Goal: Task Accomplishment & Management: Manage account settings

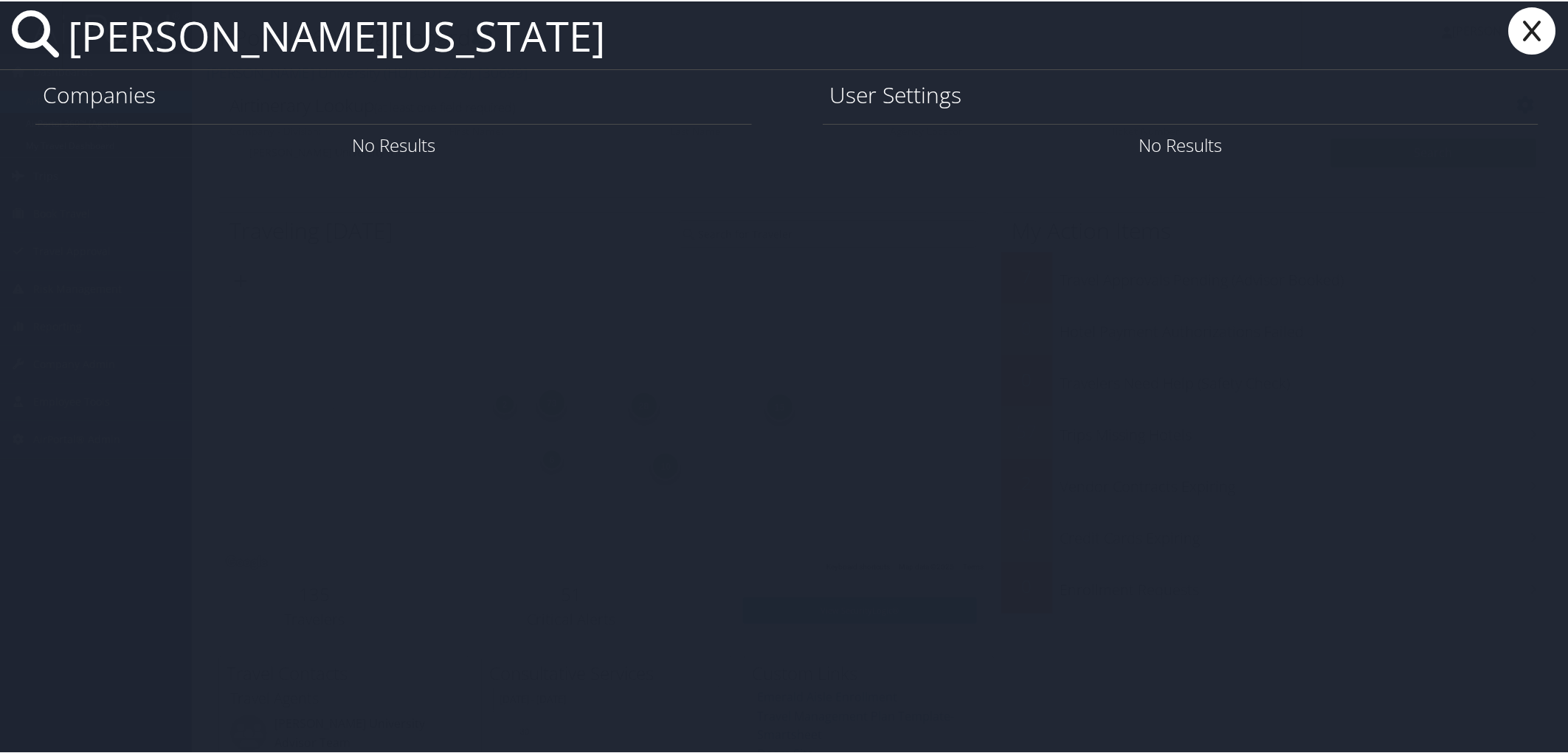
type input "charlotte washington"
drag, startPoint x: 490, startPoint y: 21, endPoint x: 74, endPoint y: 10, distance: 416.3
click at [74, 10] on input "charlotte washington" at bounding box center [682, 34] width 1240 height 68
click at [1543, 20] on icon at bounding box center [1532, 29] width 59 height 47
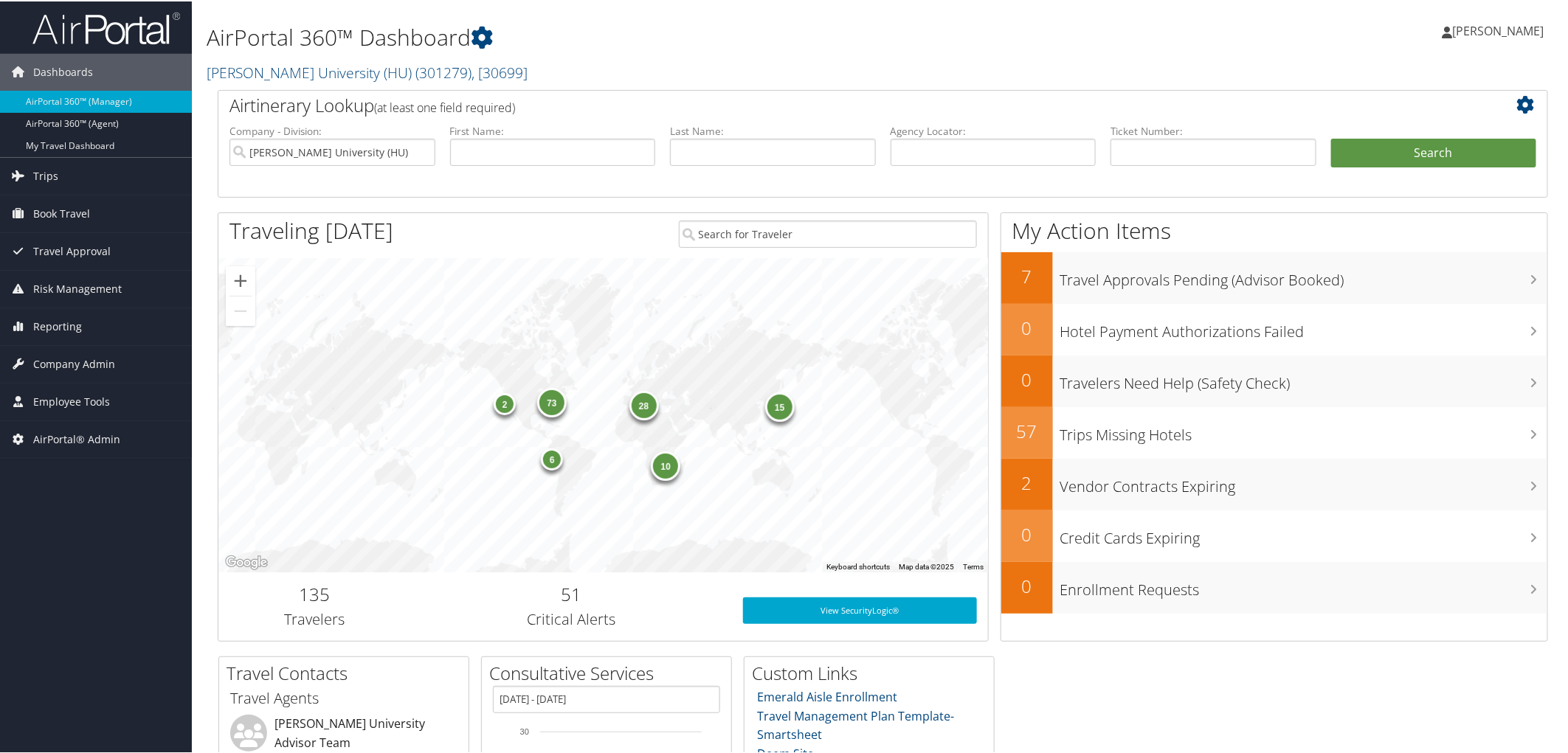
click at [540, 71] on h2 "Howard University (HU) ( 301279 ) , [ 30699 ]" at bounding box center [658, 70] width 902 height 25
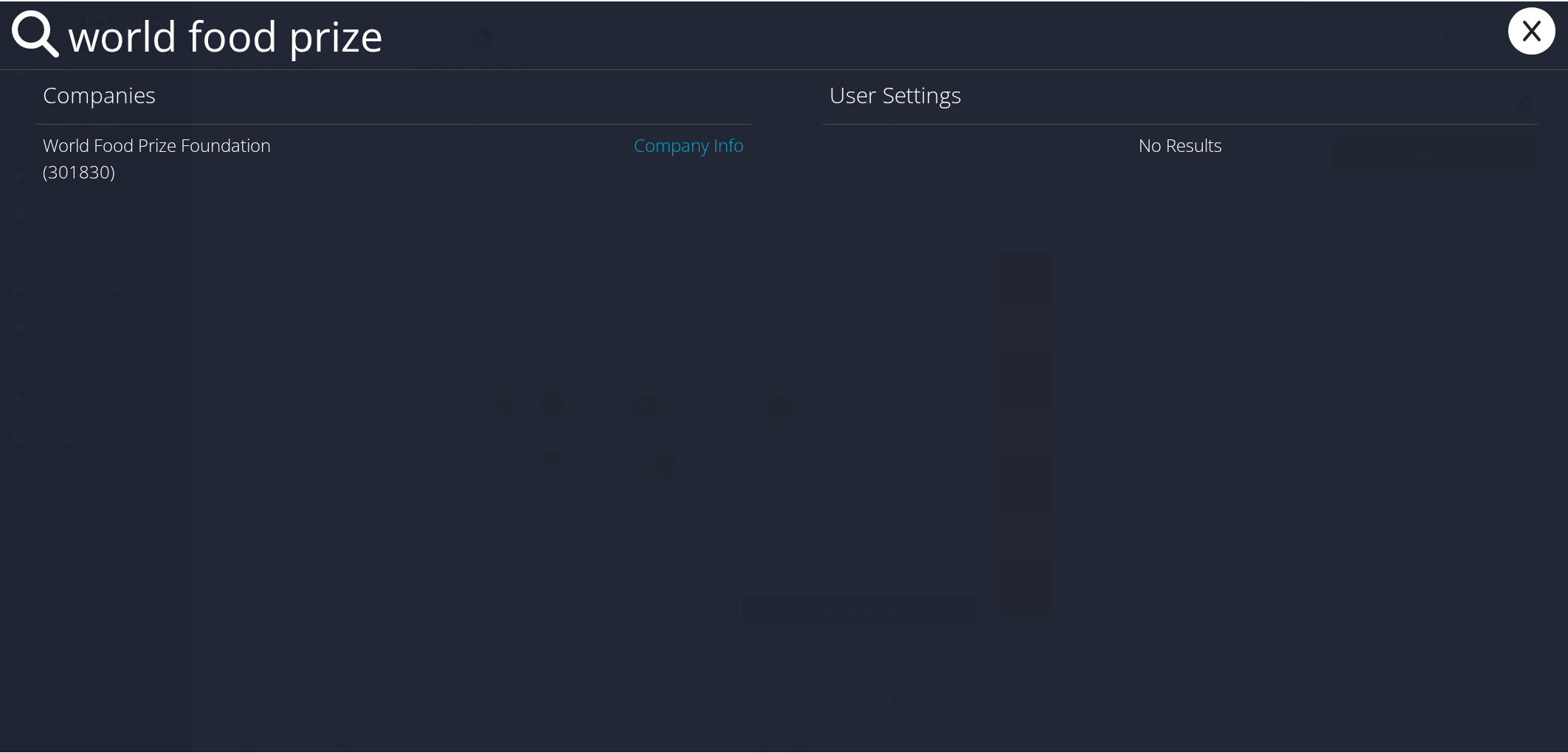
type input "world food prize"
click at [665, 140] on link "Company Info" at bounding box center [690, 143] width 110 height 24
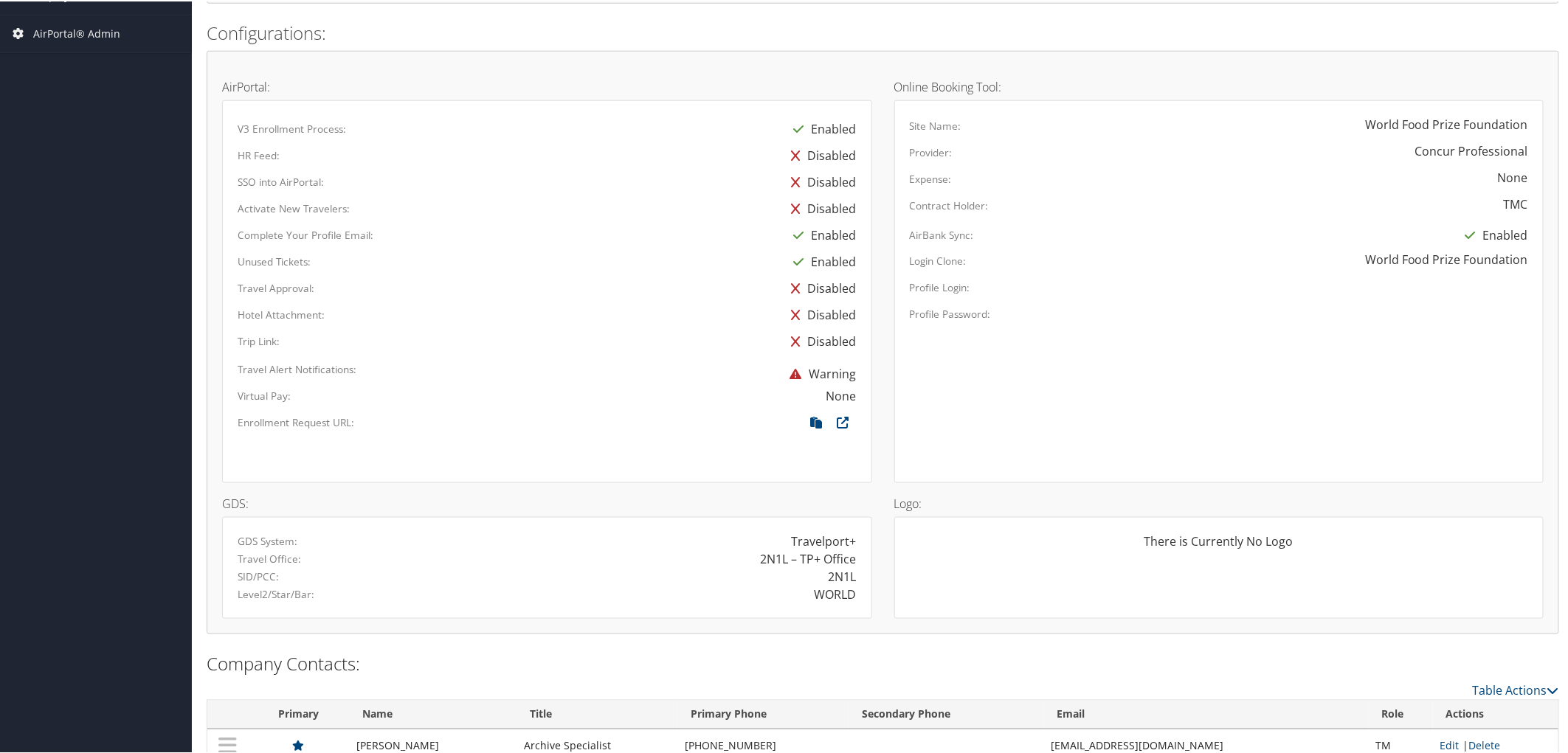
scroll to position [809, 0]
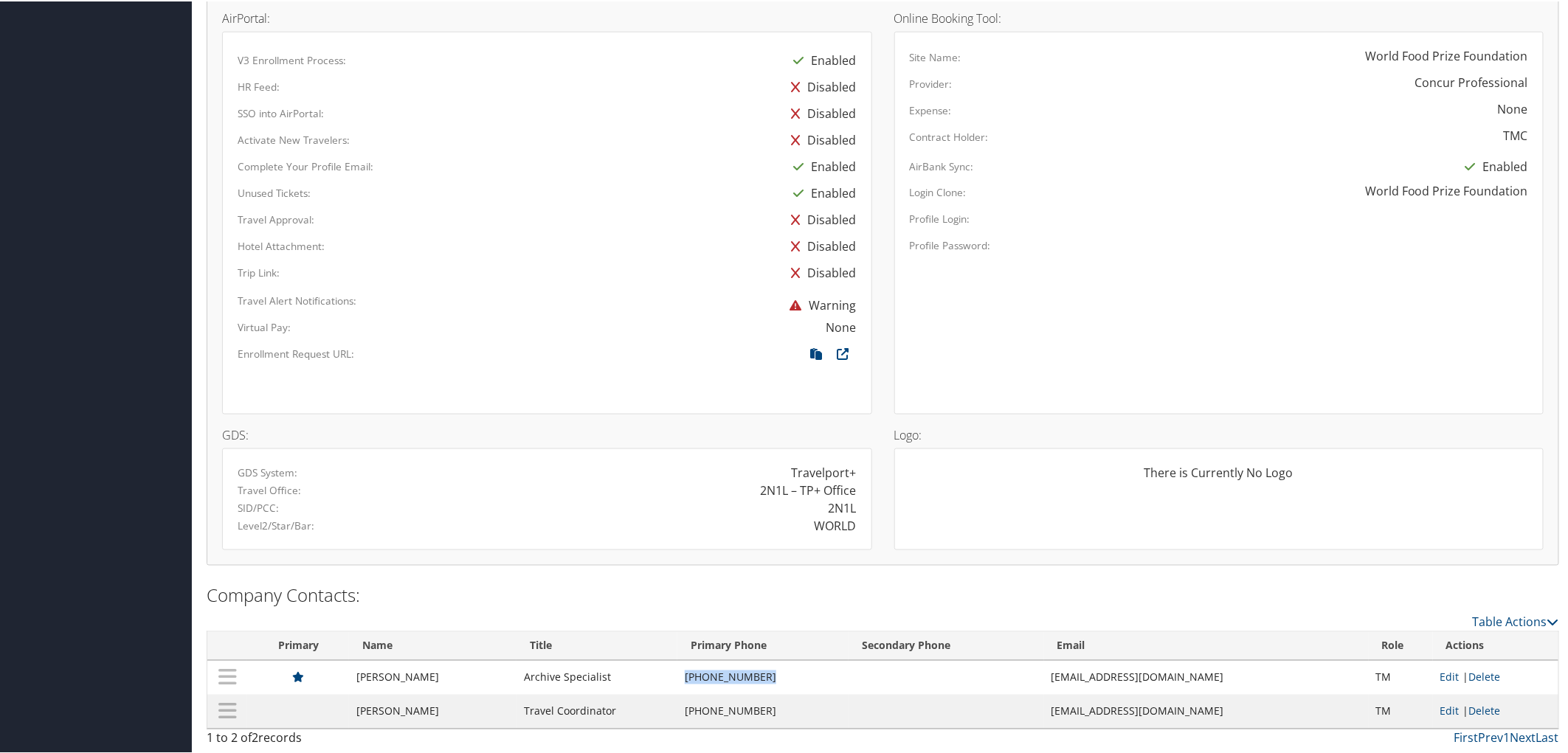
drag, startPoint x: 755, startPoint y: 680, endPoint x: 682, endPoint y: 684, distance: 73.1
click at [682, 684] on td "(515) 868-5768" at bounding box center [762, 677] width 171 height 34
copy td "(515) 868-5768"
drag, startPoint x: 1180, startPoint y: 677, endPoint x: 1045, endPoint y: 673, distance: 135.1
click at [1045, 673] on td "mhart@worldfoodprize.org" at bounding box center [1206, 677] width 325 height 34
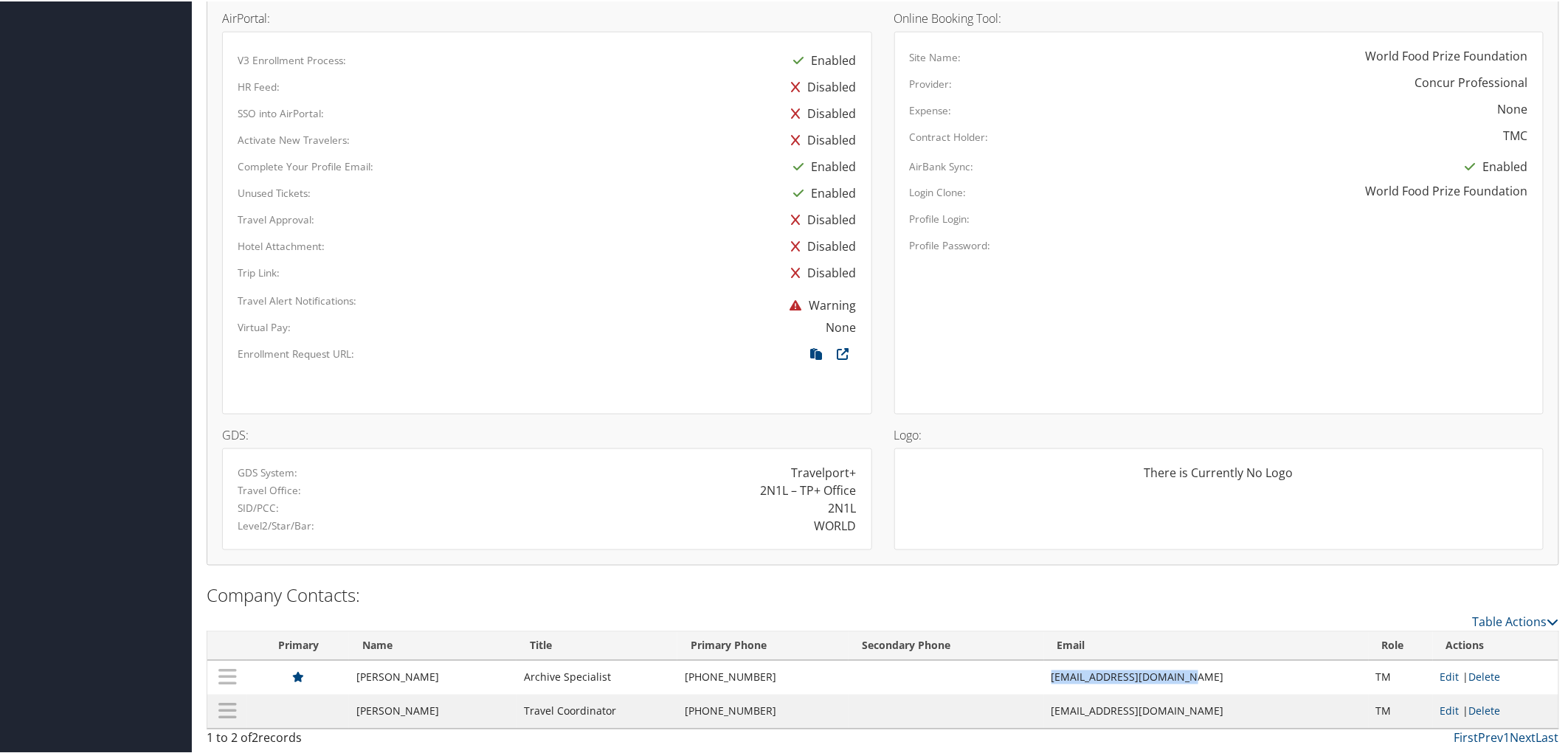
copy td "mhart@worldfoodprize.org"
click at [502, 208] on div "Travel Approval:" at bounding box center [414, 215] width 374 height 21
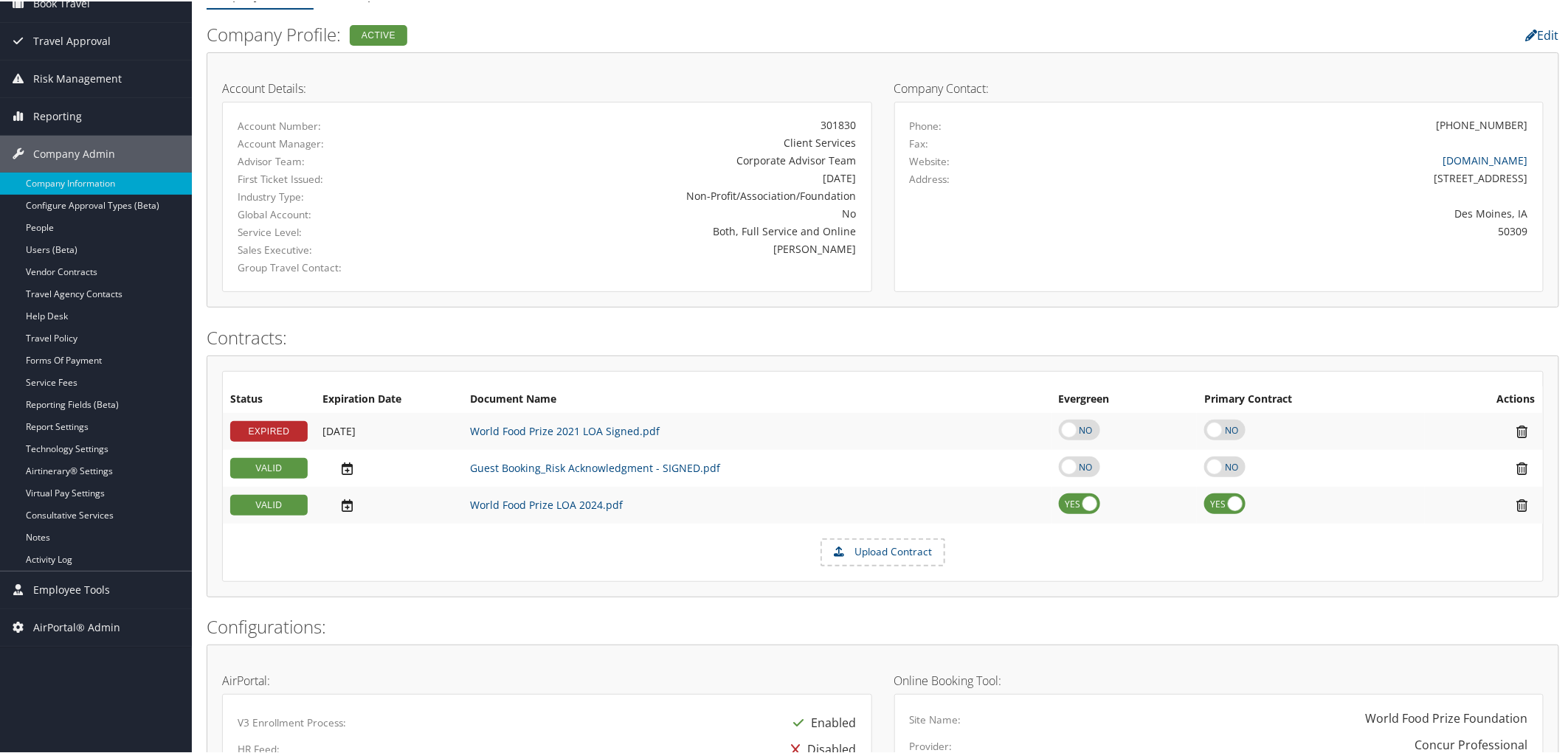
scroll to position [0, 0]
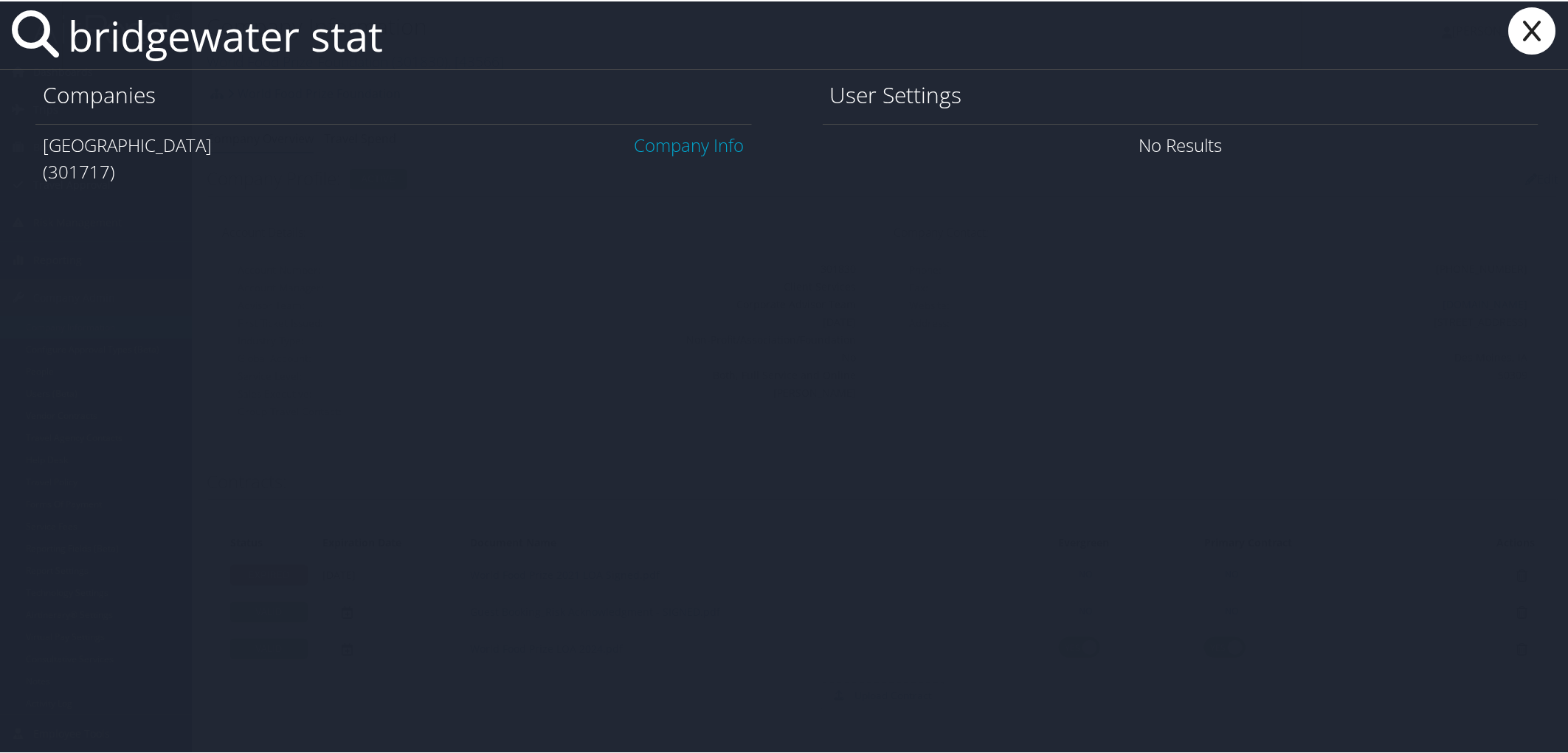
type input "bridgewater stat"
click at [694, 145] on link "Company Info" at bounding box center [690, 143] width 110 height 24
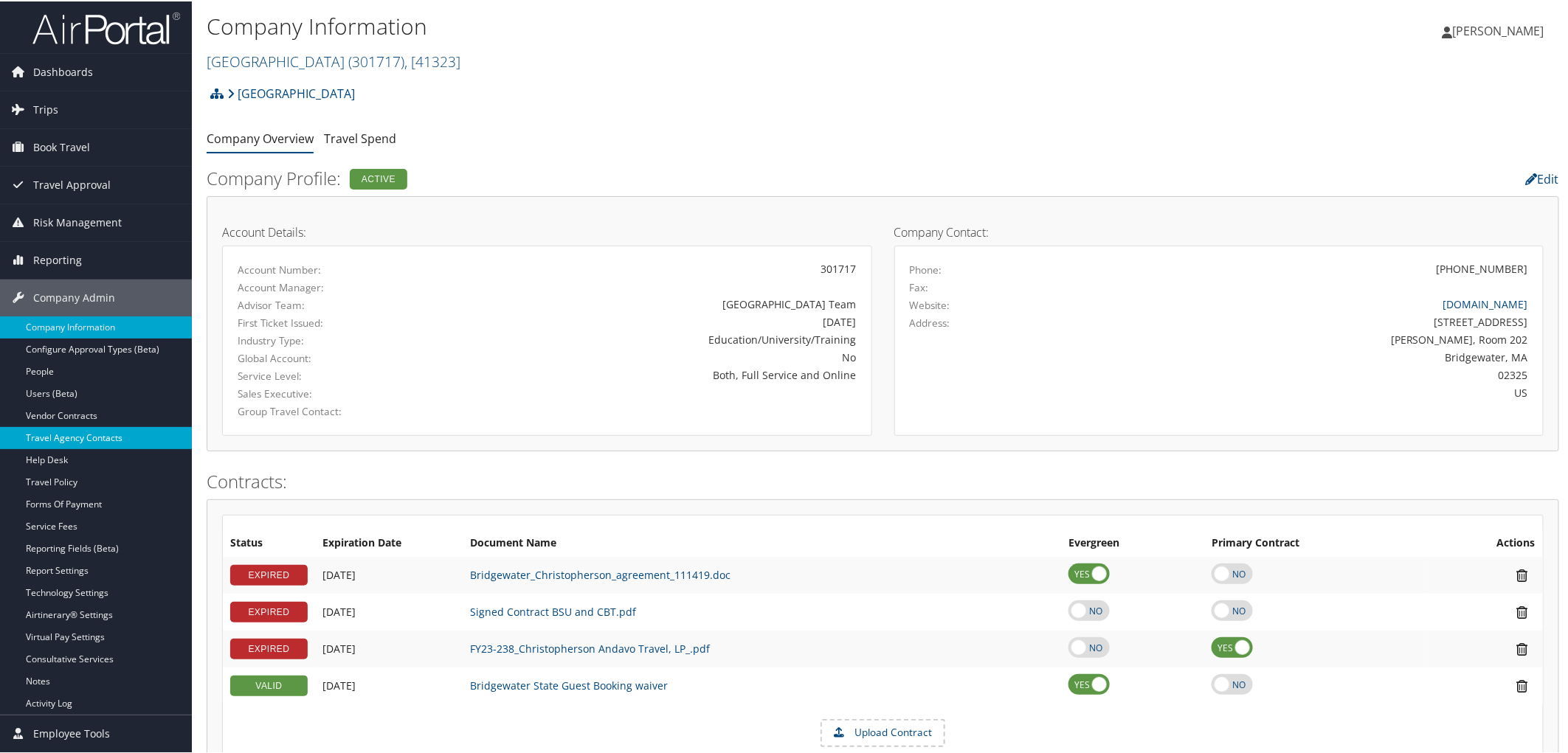
click at [115, 431] on link "Travel Agency Contacts" at bounding box center [96, 437] width 192 height 22
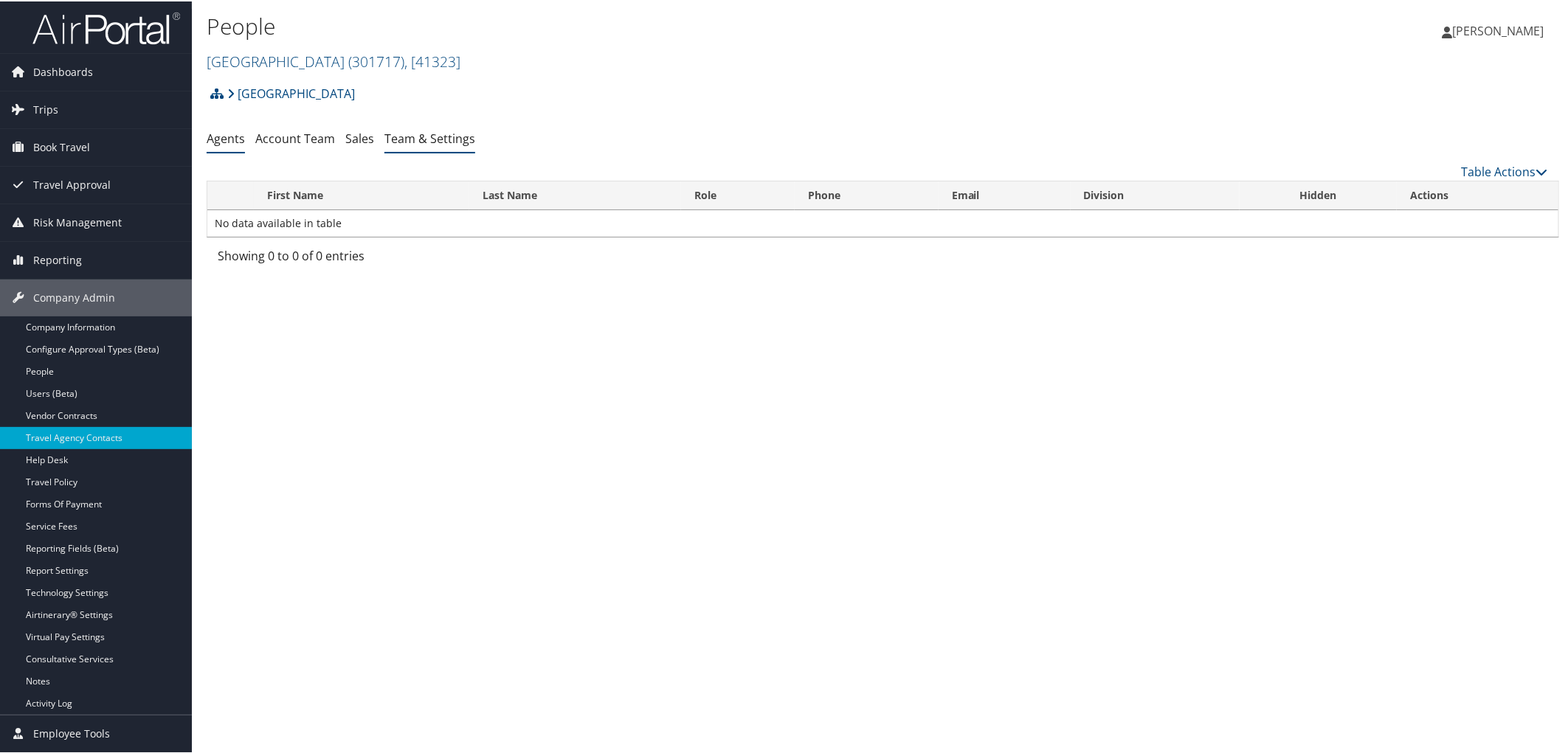
click at [441, 136] on link "Team & Settings" at bounding box center [429, 137] width 91 height 16
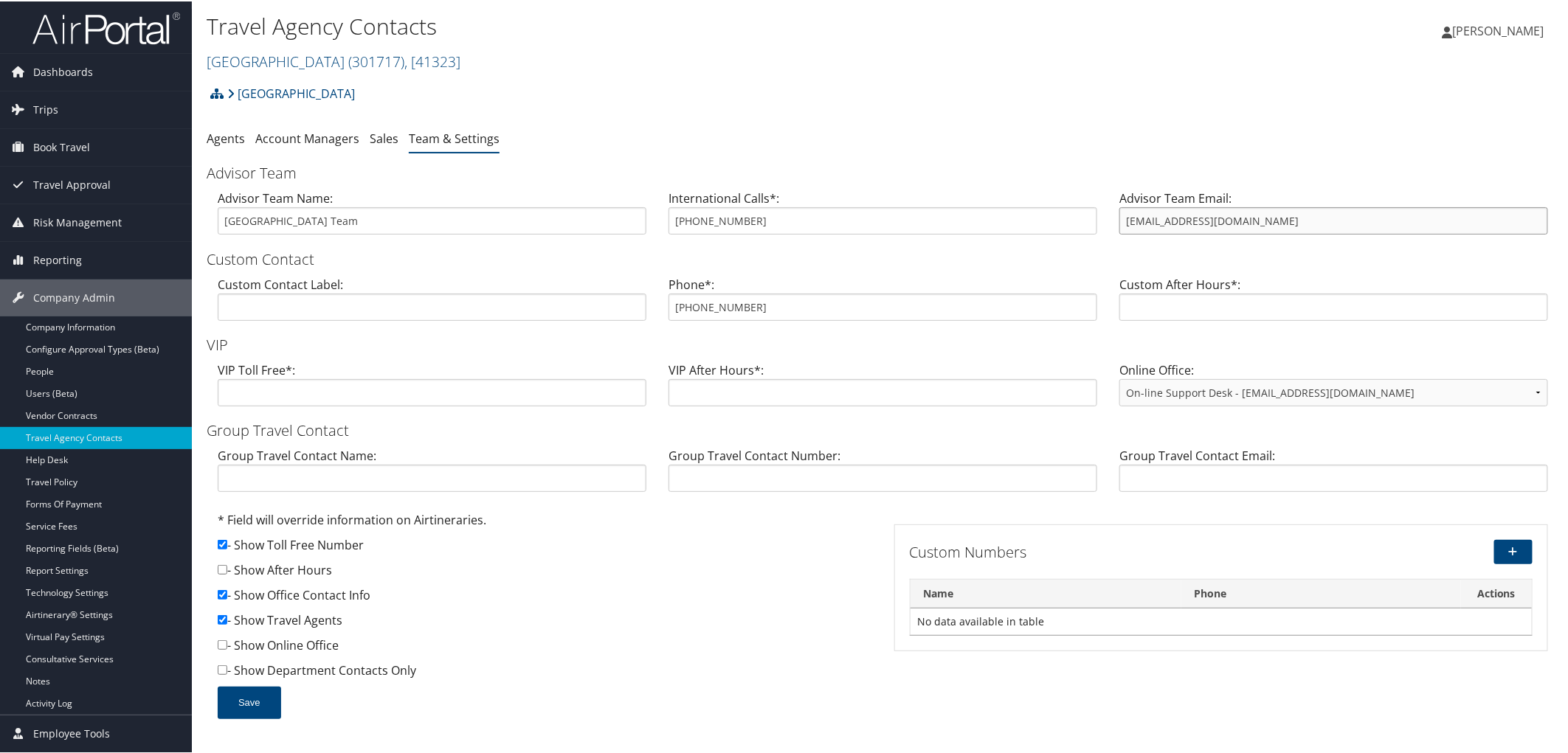
drag, startPoint x: 1282, startPoint y: 210, endPoint x: 1082, endPoint y: 217, distance: 200.1
click at [1082, 217] on div "Advisor Team Name: Bridgewater State University Team International Calls*: 801-…" at bounding box center [883, 216] width 1352 height 57
click at [747, 126] on ul "Agents Account Managers Sales Team & Settings" at bounding box center [883, 138] width 1352 height 27
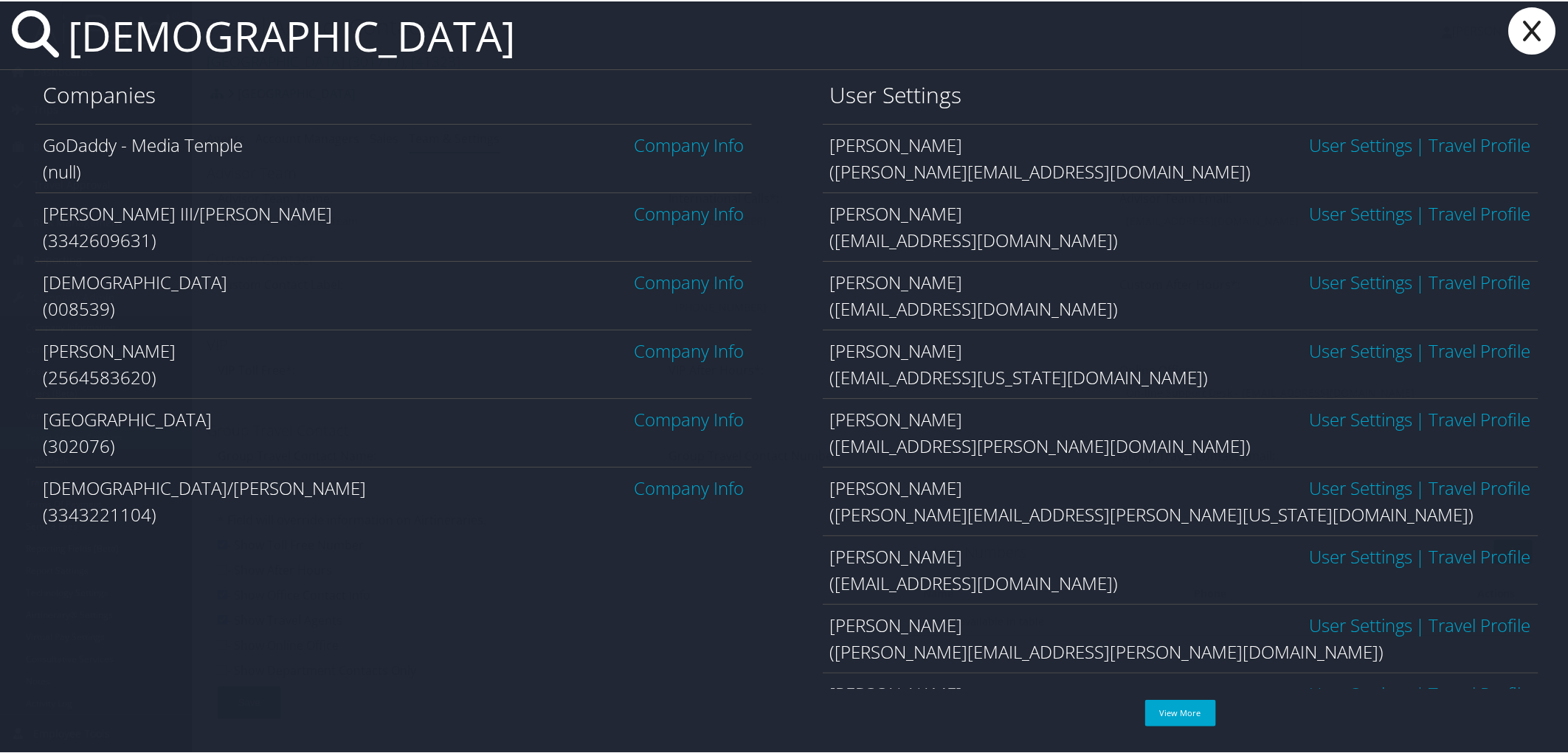
type input "temple"
click at [665, 411] on link "Company Info" at bounding box center [690, 418] width 110 height 24
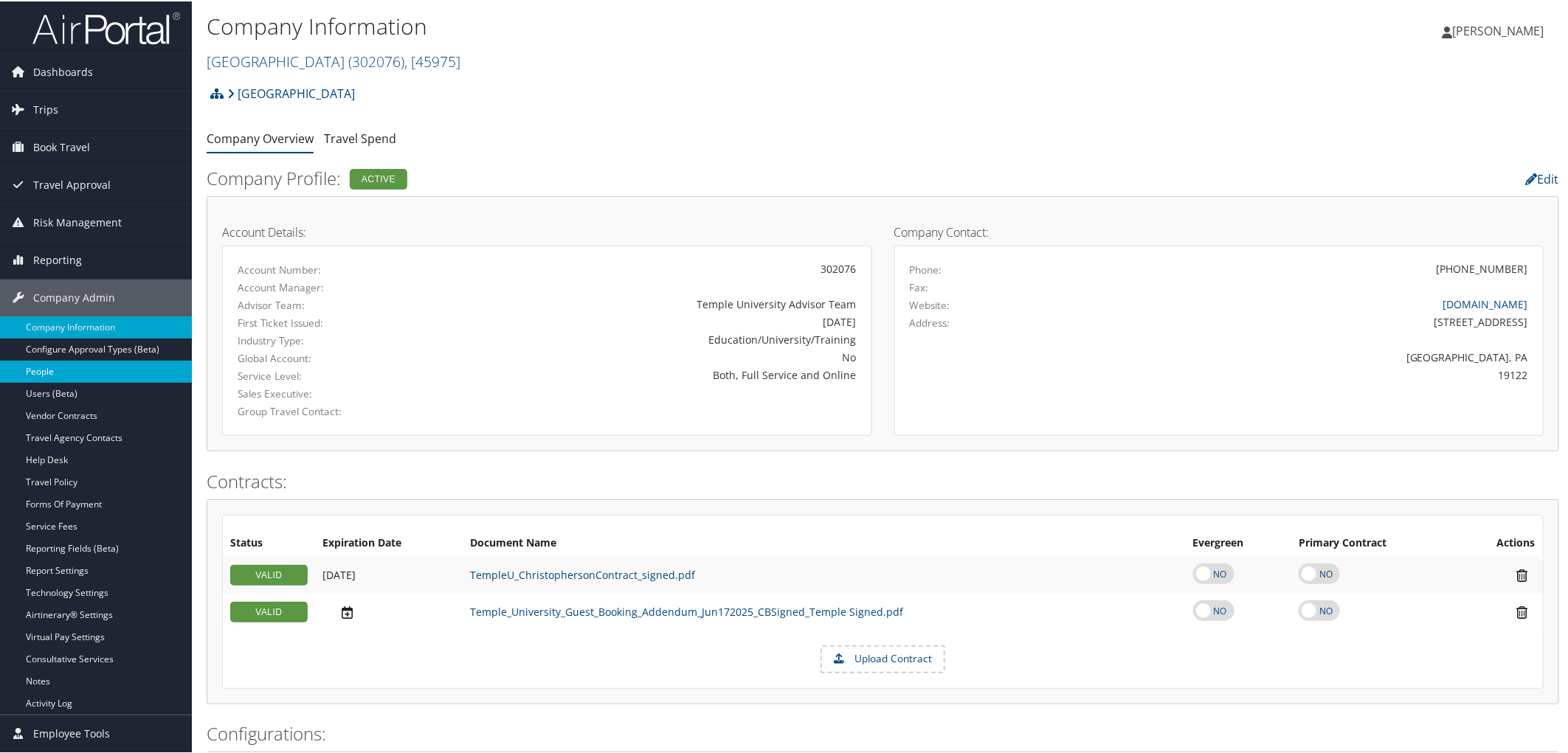
click at [64, 367] on link "People" at bounding box center [96, 370] width 192 height 22
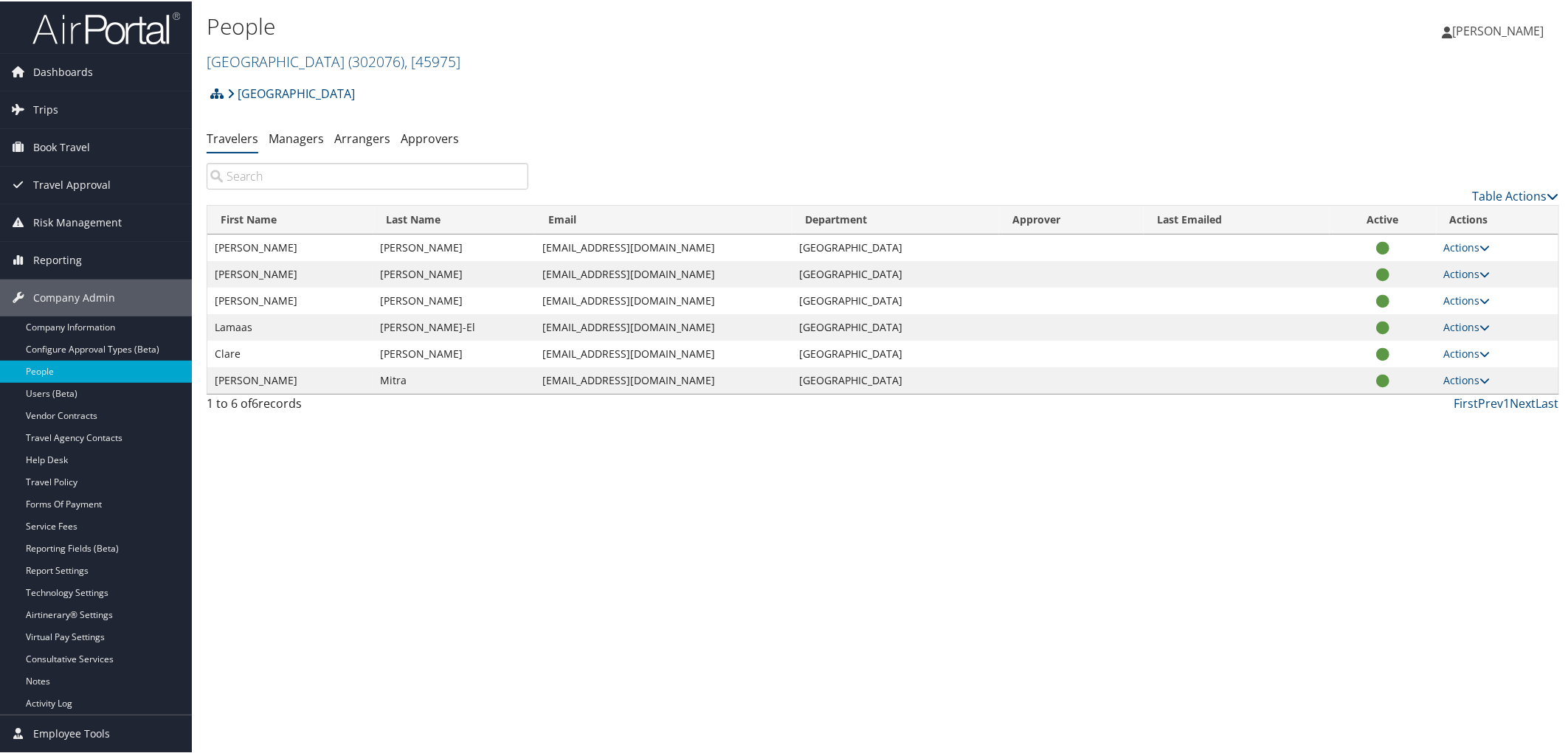
click at [231, 178] on input "search" at bounding box center [368, 175] width 322 height 27
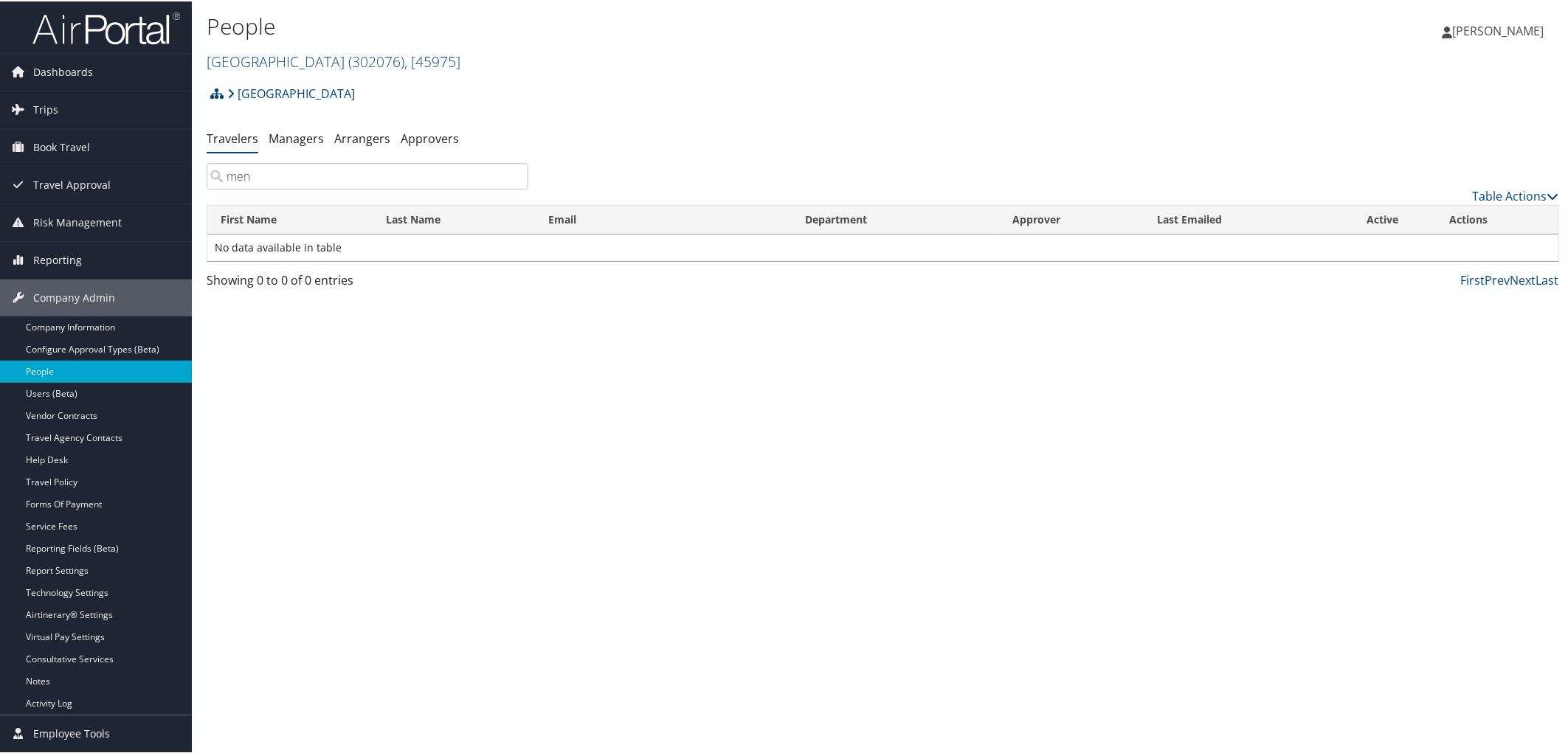
type input "men"
click at [91, 434] on link "Travel Agency Contacts" at bounding box center [96, 437] width 192 height 22
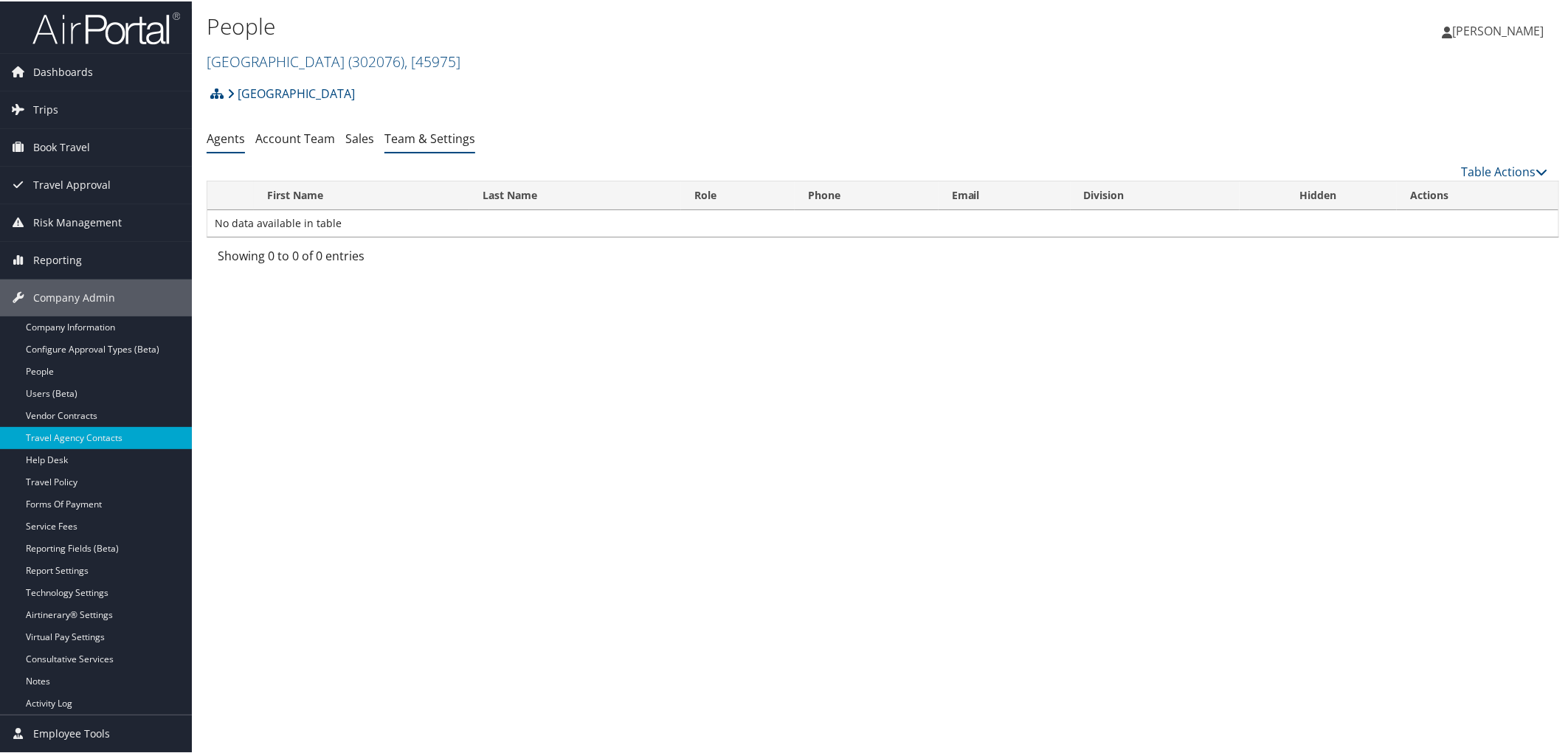
click at [426, 138] on link "Team & Settings" at bounding box center [429, 137] width 91 height 16
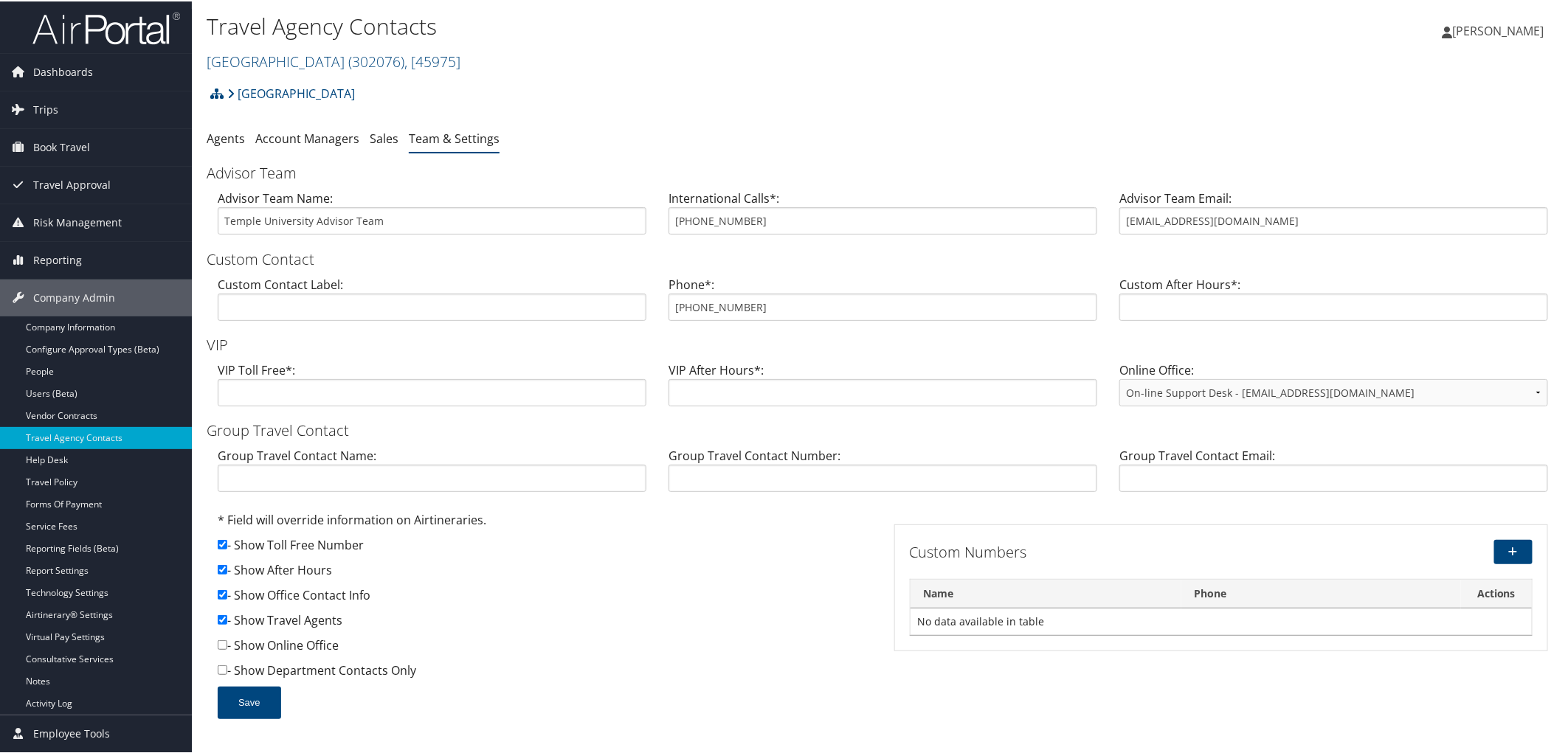
click at [680, 46] on h2 "Temple University ( 302076 ) , [ 45975 ]" at bounding box center [658, 58] width 902 height 25
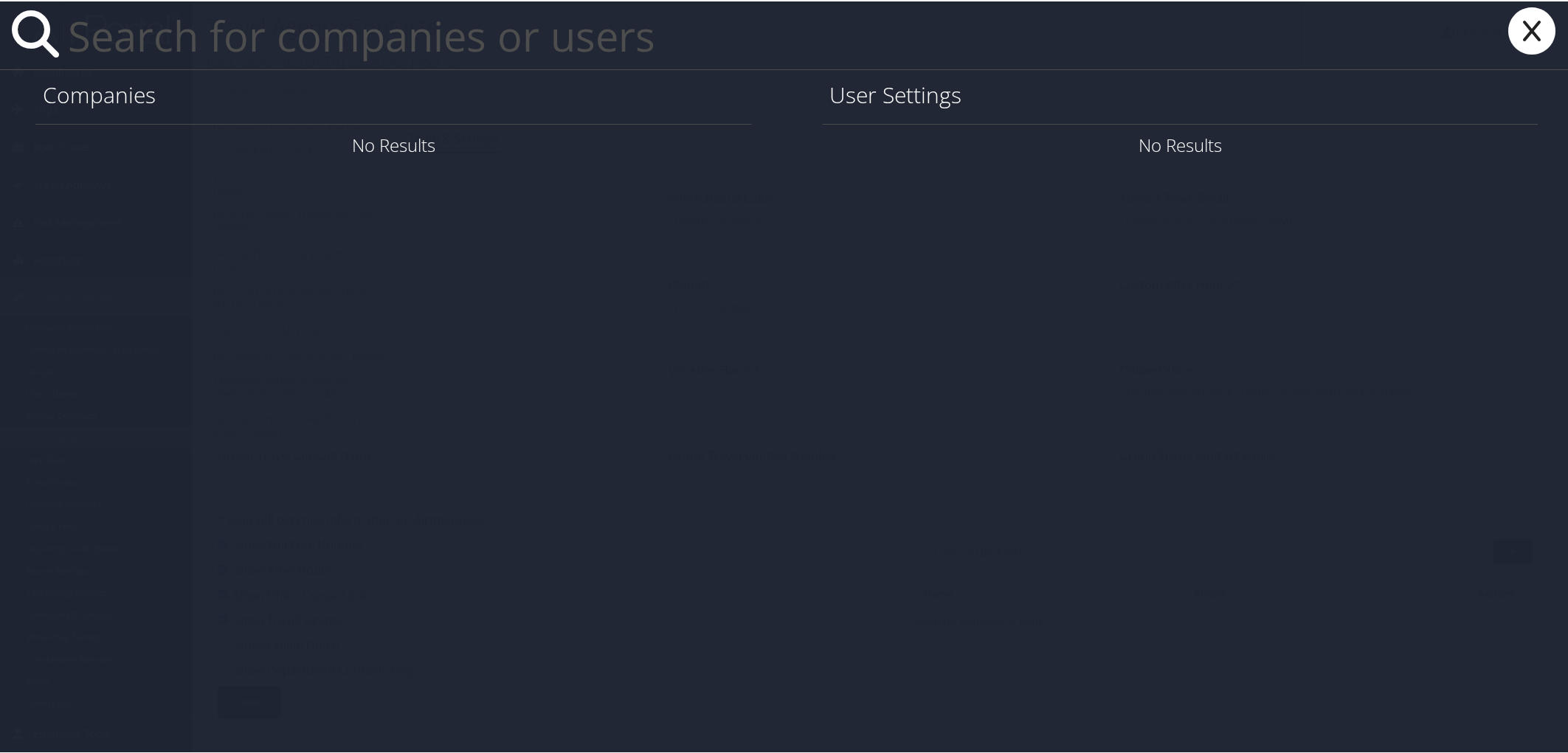
paste input "mcuartas@utah.gov"
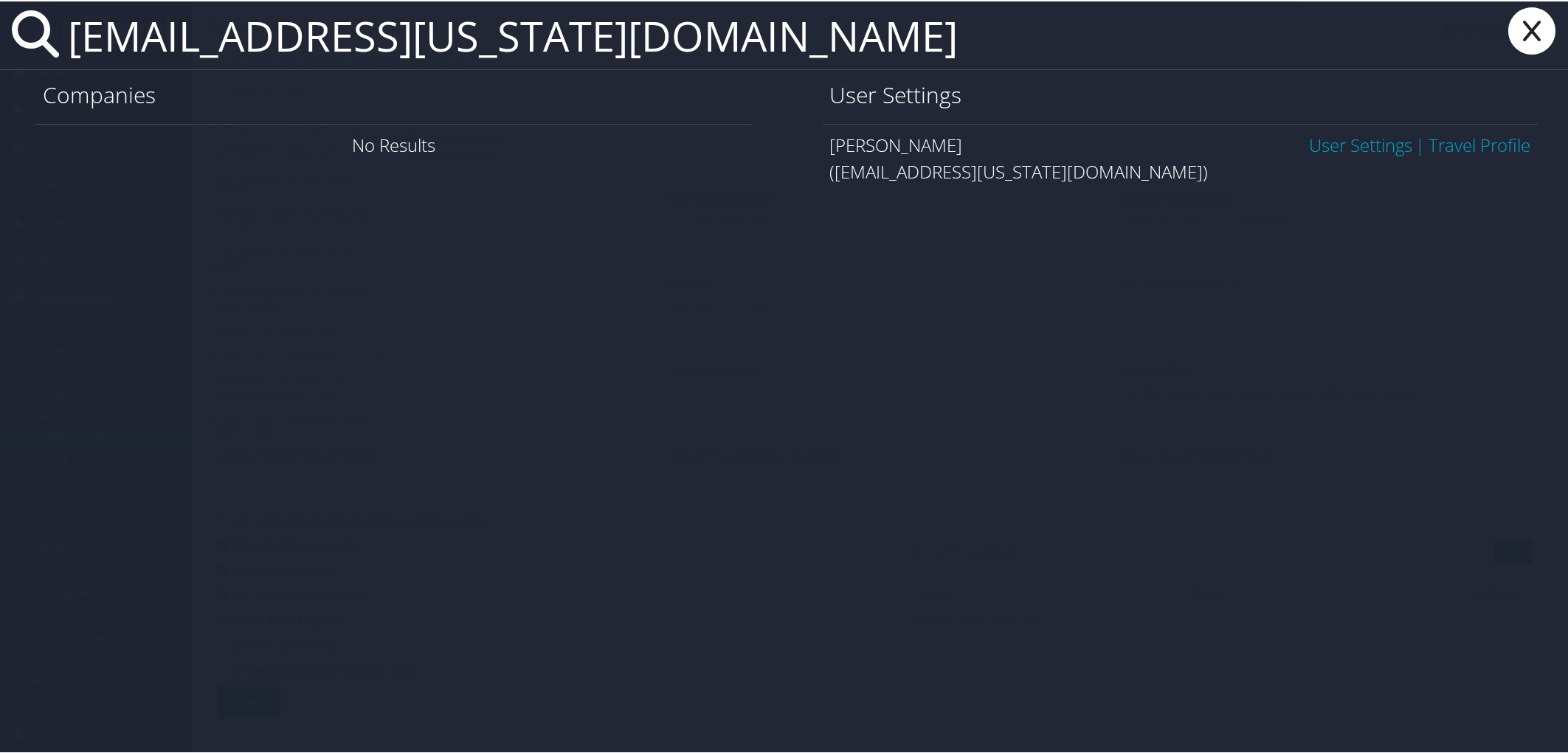
type input "mcuartas@utah.gov"
click at [1365, 145] on link "User Settings" at bounding box center [1360, 143] width 103 height 24
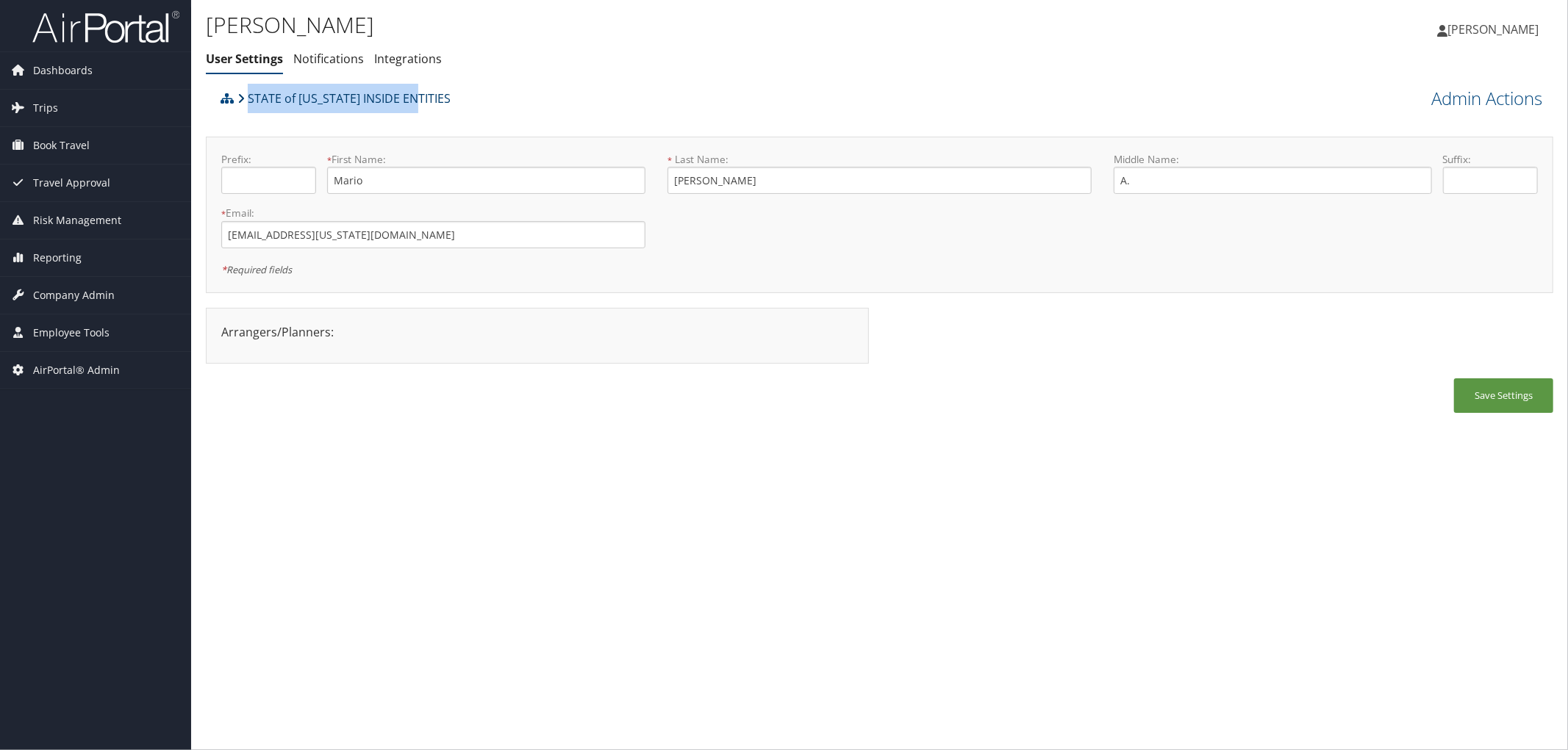
drag, startPoint x: 426, startPoint y: 99, endPoint x: 247, endPoint y: 100, distance: 179.0
click at [247, 100] on div "STATE of [US_STATE] INSIDE ENTITIES" at bounding box center [711, 104] width 988 height 40
copy link "STATE of [US_STATE] INSIDE ENTITIES"
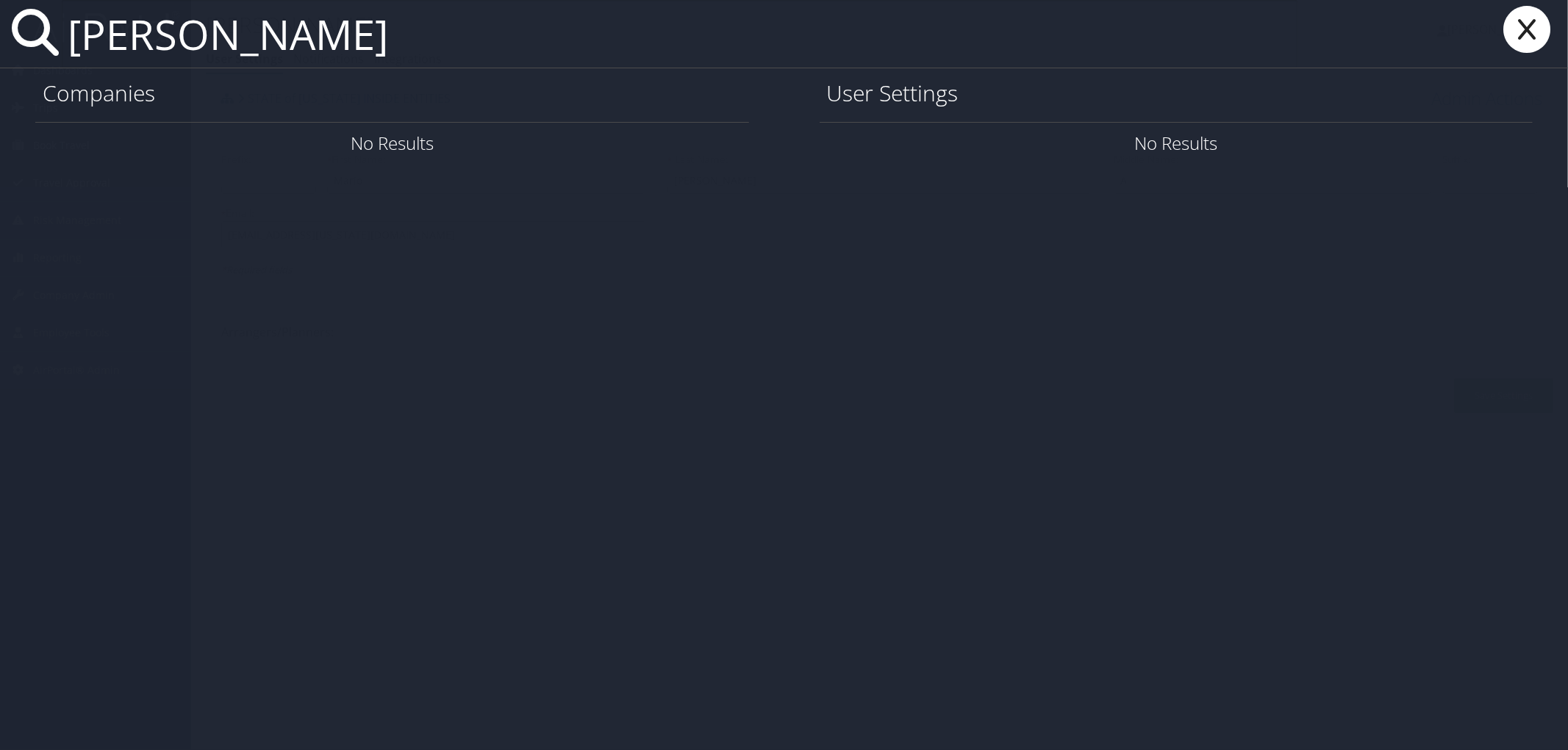
paste input "[PERSON_NAME]"
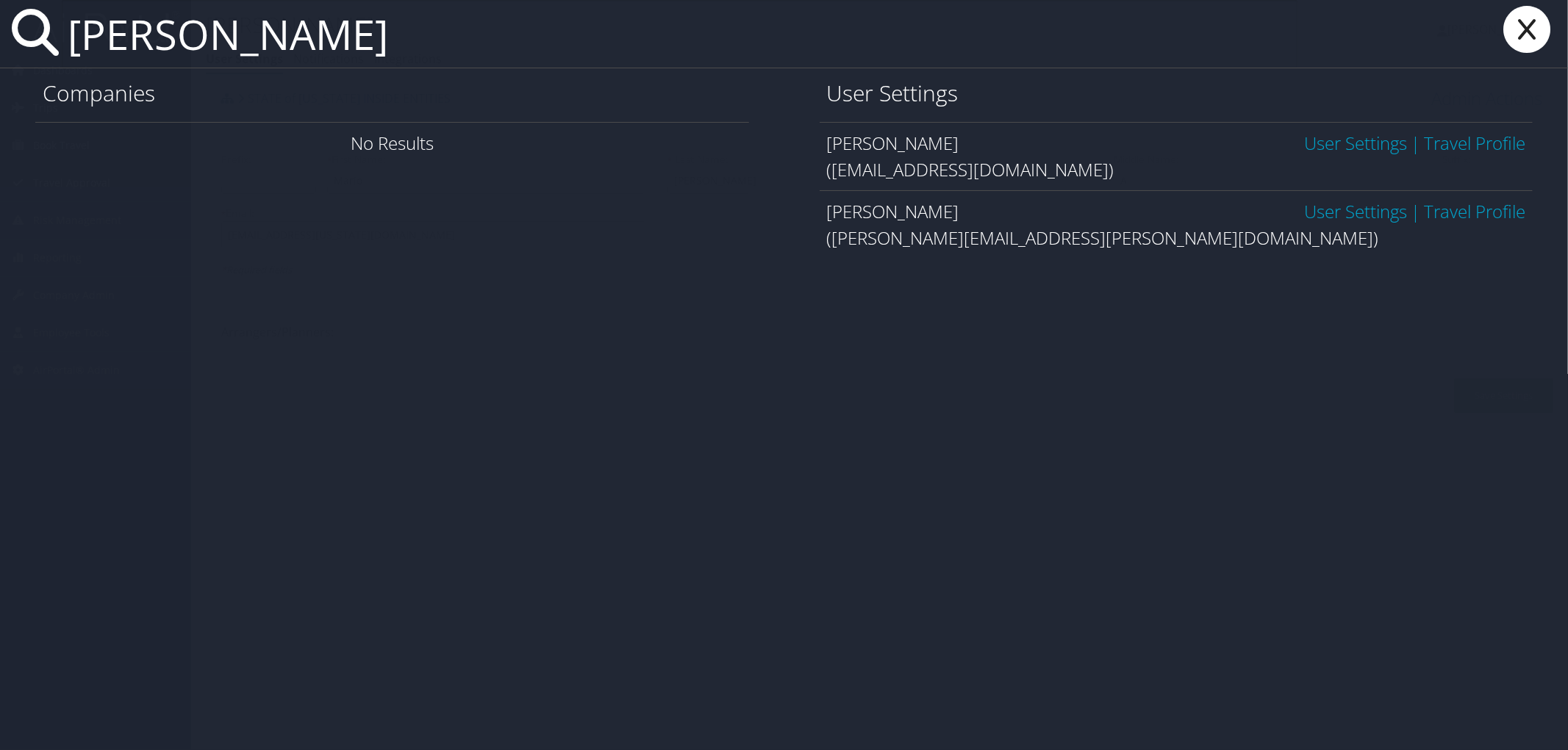
type input "[PERSON_NAME]"
click at [1347, 211] on link "User Settings" at bounding box center [1355, 211] width 103 height 24
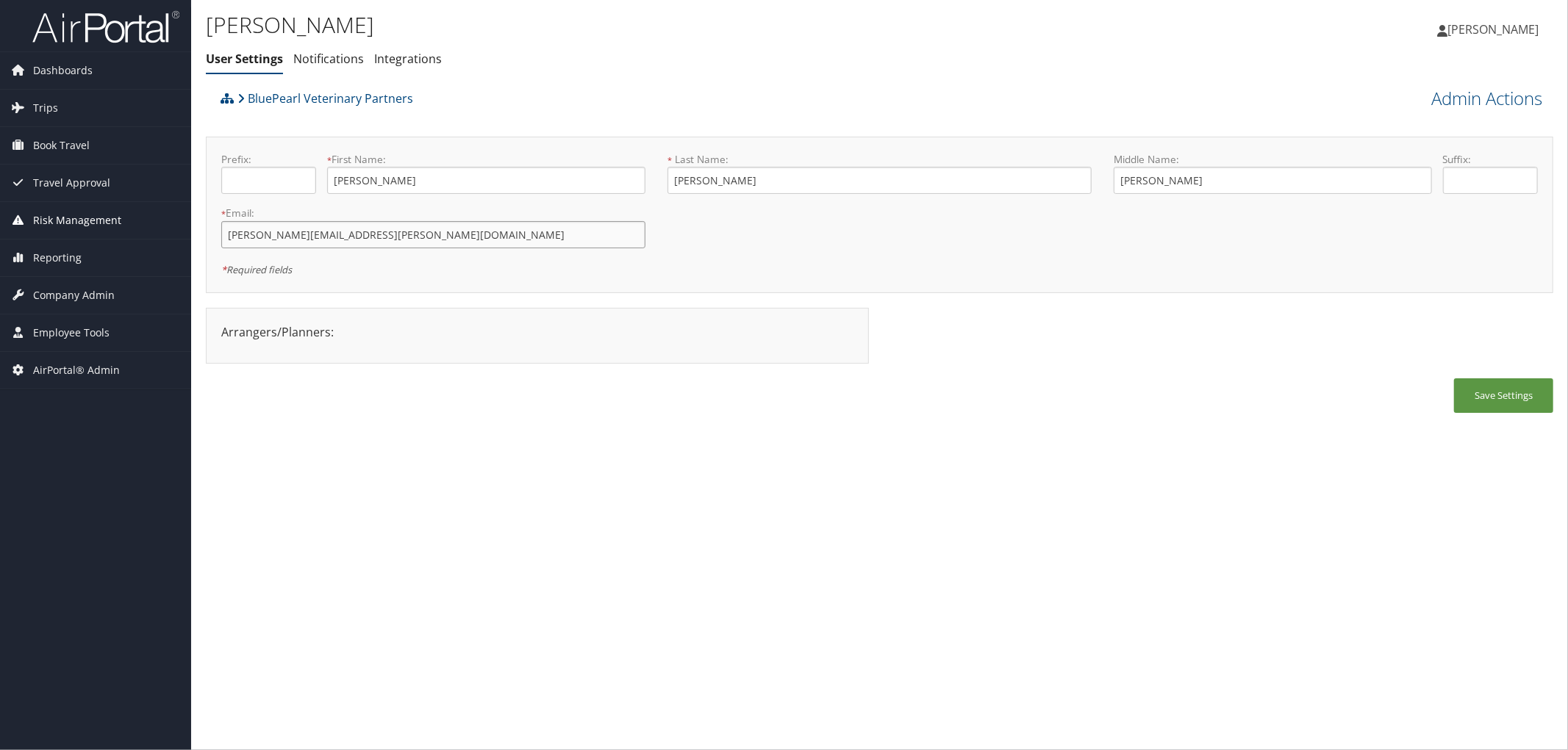
drag, startPoint x: 396, startPoint y: 243, endPoint x: 152, endPoint y: 210, distance: 246.2
click at [152, 210] on div "Dashboards AirPortal 360™ (Manager) AirPortal 360™ (Agent) My Travel Dashboard …" at bounding box center [784, 375] width 1568 height 750
drag, startPoint x: 374, startPoint y: 186, endPoint x: 299, endPoint y: 178, distance: 75.4
click at [299, 178] on div "Prefix: * First Name: Erin This field is required" at bounding box center [433, 179] width 446 height 54
drag, startPoint x: 743, startPoint y: 187, endPoint x: 669, endPoint y: 187, distance: 74.0
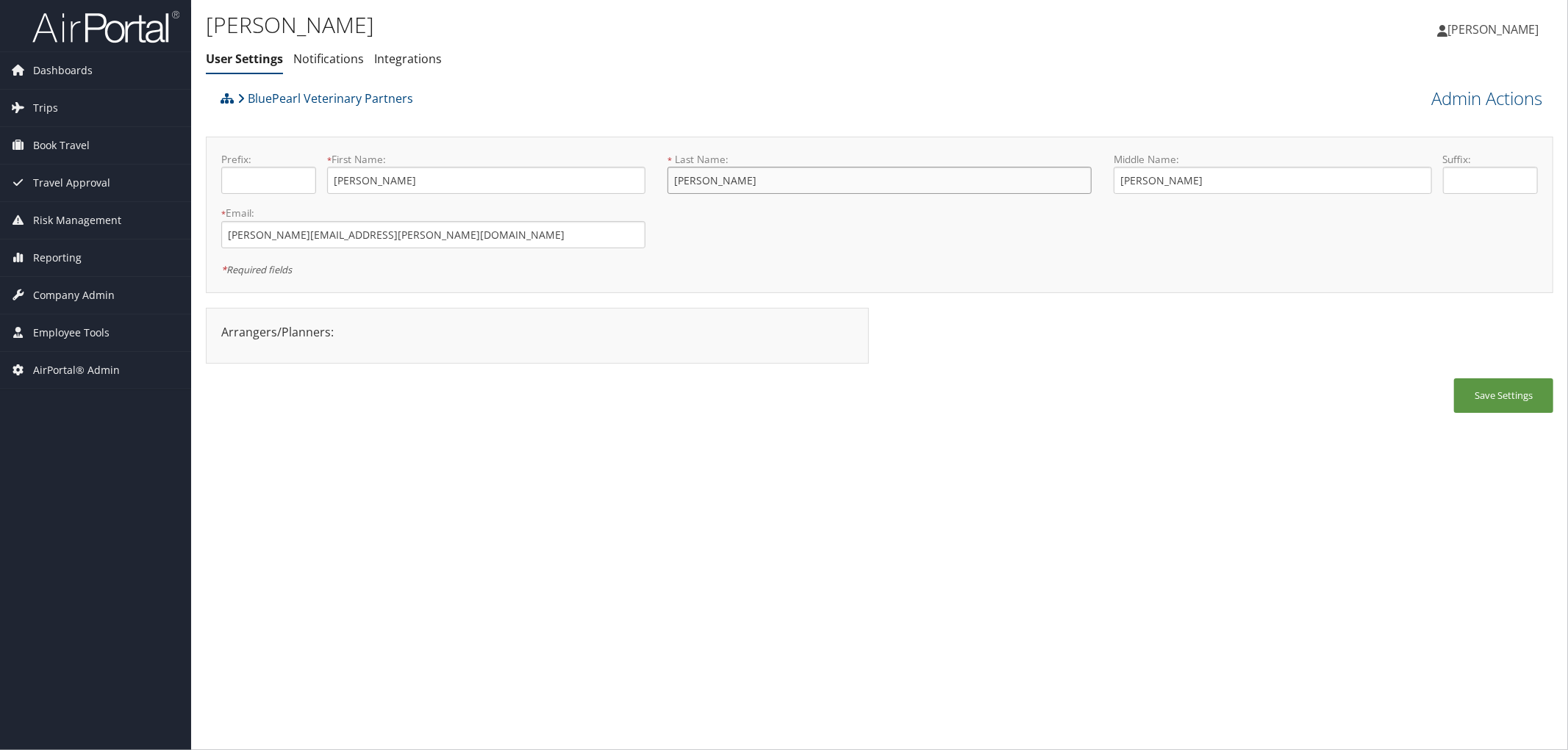
click at [669, 187] on input "Corcoran" at bounding box center [880, 179] width 424 height 27
drag, startPoint x: 413, startPoint y: 100, endPoint x: 246, endPoint y: 101, distance: 167.0
click at [246, 101] on div "BluePearl Veterinary Partners" at bounding box center [711, 104] width 988 height 40
copy link "BluePearl Veterinary Partners"
drag, startPoint x: 407, startPoint y: 237, endPoint x: 97, endPoint y: 223, distance: 310.3
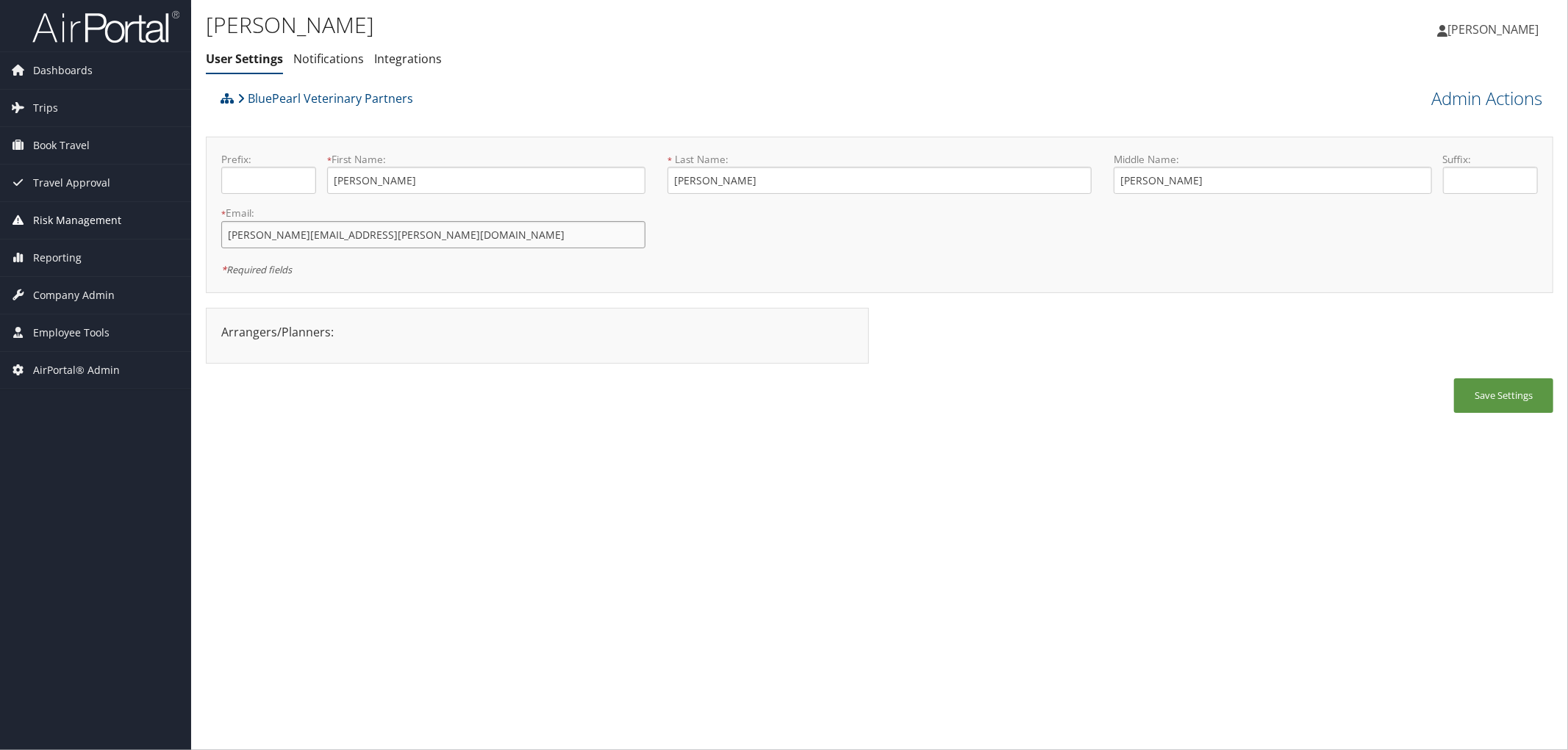
click at [97, 223] on div "Dashboards AirPortal 360™ (Manager) AirPortal 360™ (Agent) My Travel Dashboard …" at bounding box center [784, 375] width 1568 height 750
click at [504, 81] on div "Erin Corcoran User Settings Notifications Integrations User Settings Notificati…" at bounding box center [655, 45] width 899 height 77
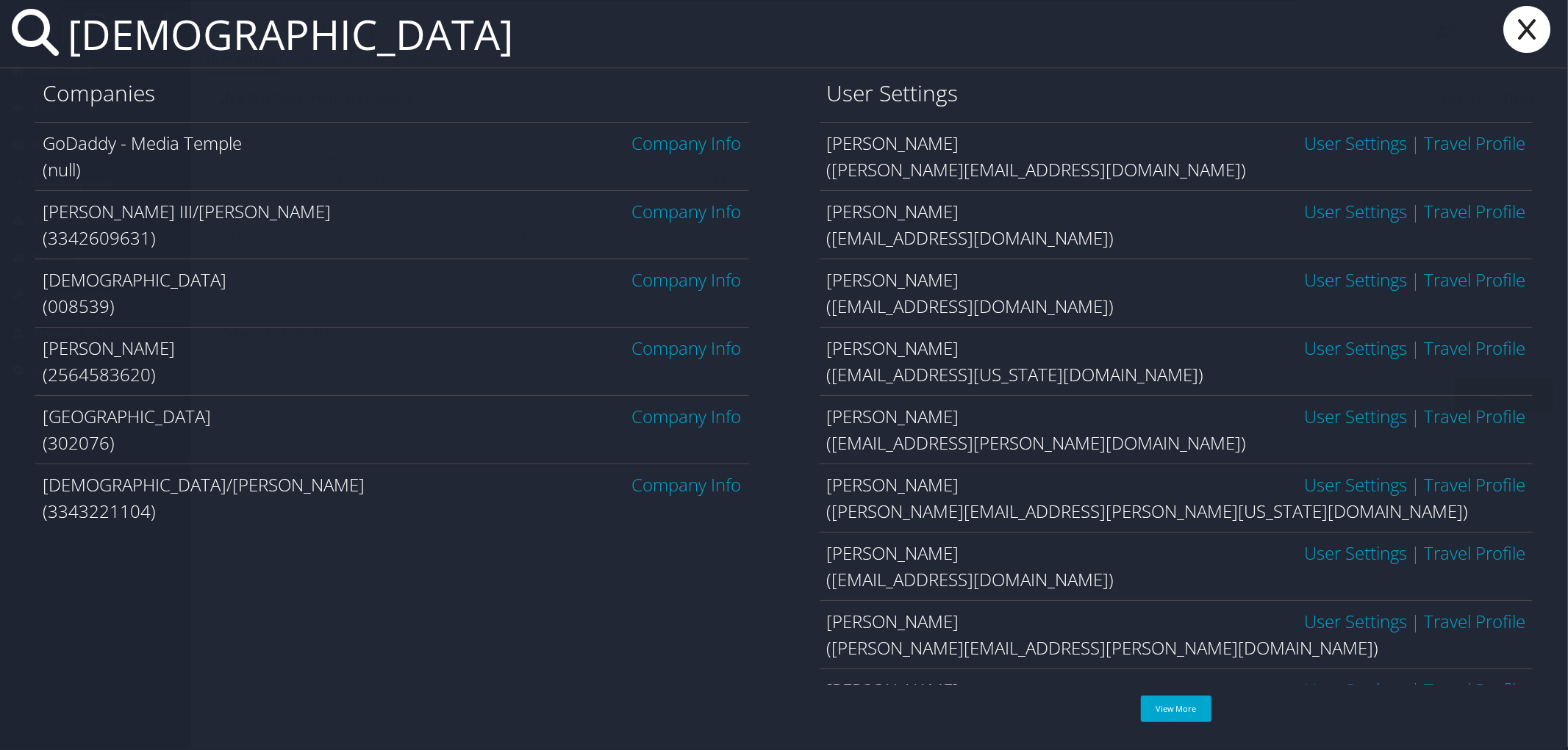
type input "temple"
click at [705, 419] on link "Company Info" at bounding box center [687, 416] width 110 height 24
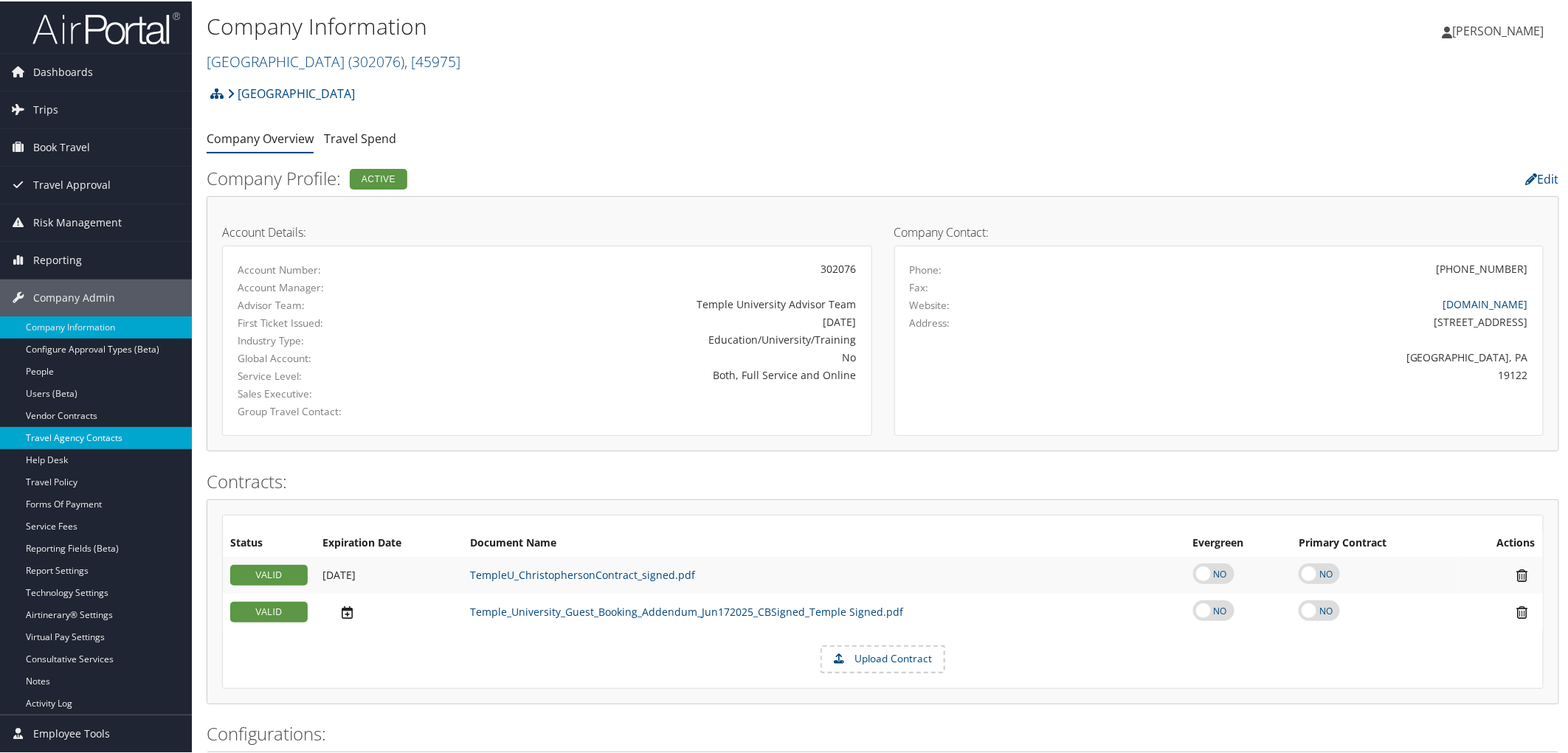
click at [100, 436] on link "Travel Agency Contacts" at bounding box center [96, 437] width 192 height 22
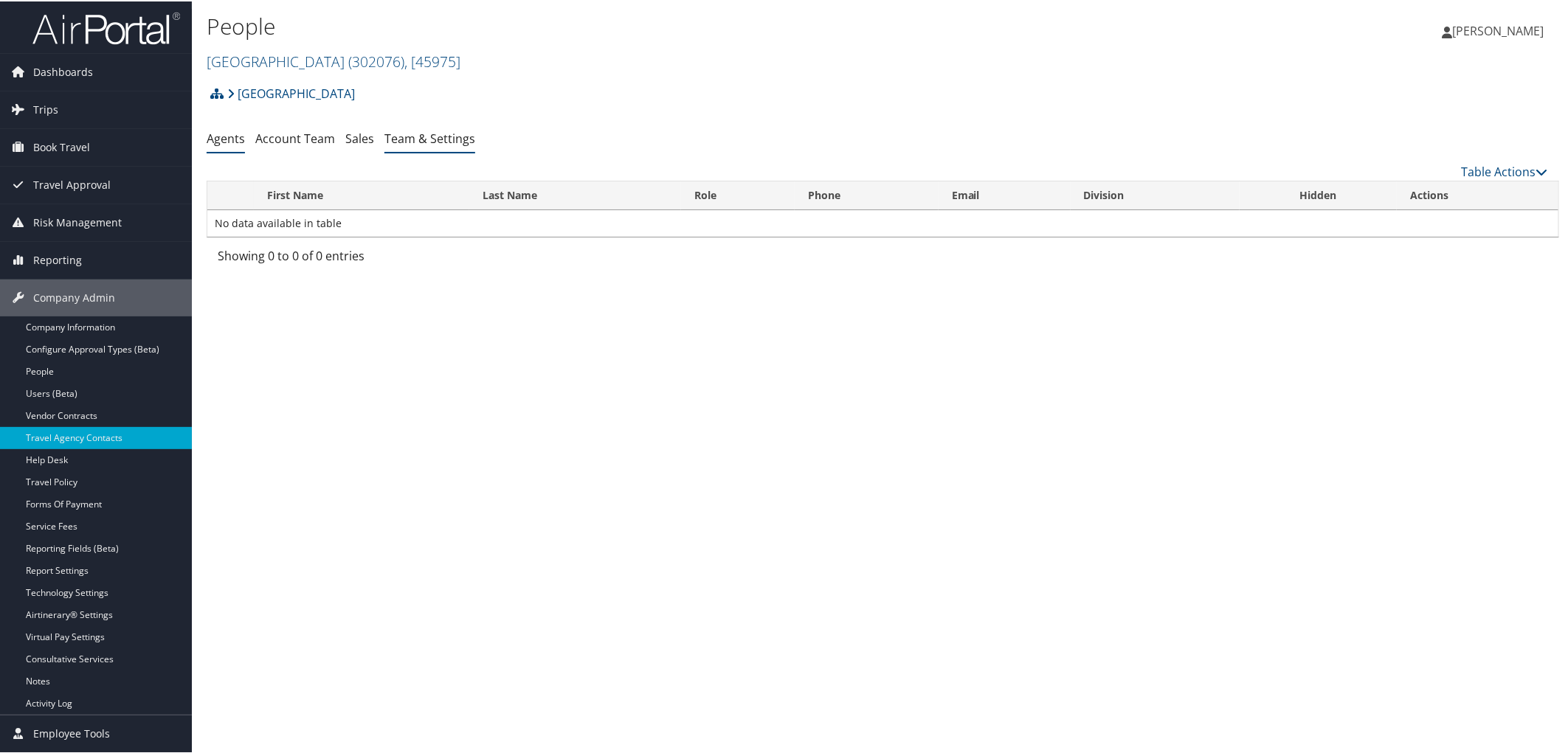
click at [469, 136] on link "Team & Settings" at bounding box center [429, 137] width 91 height 16
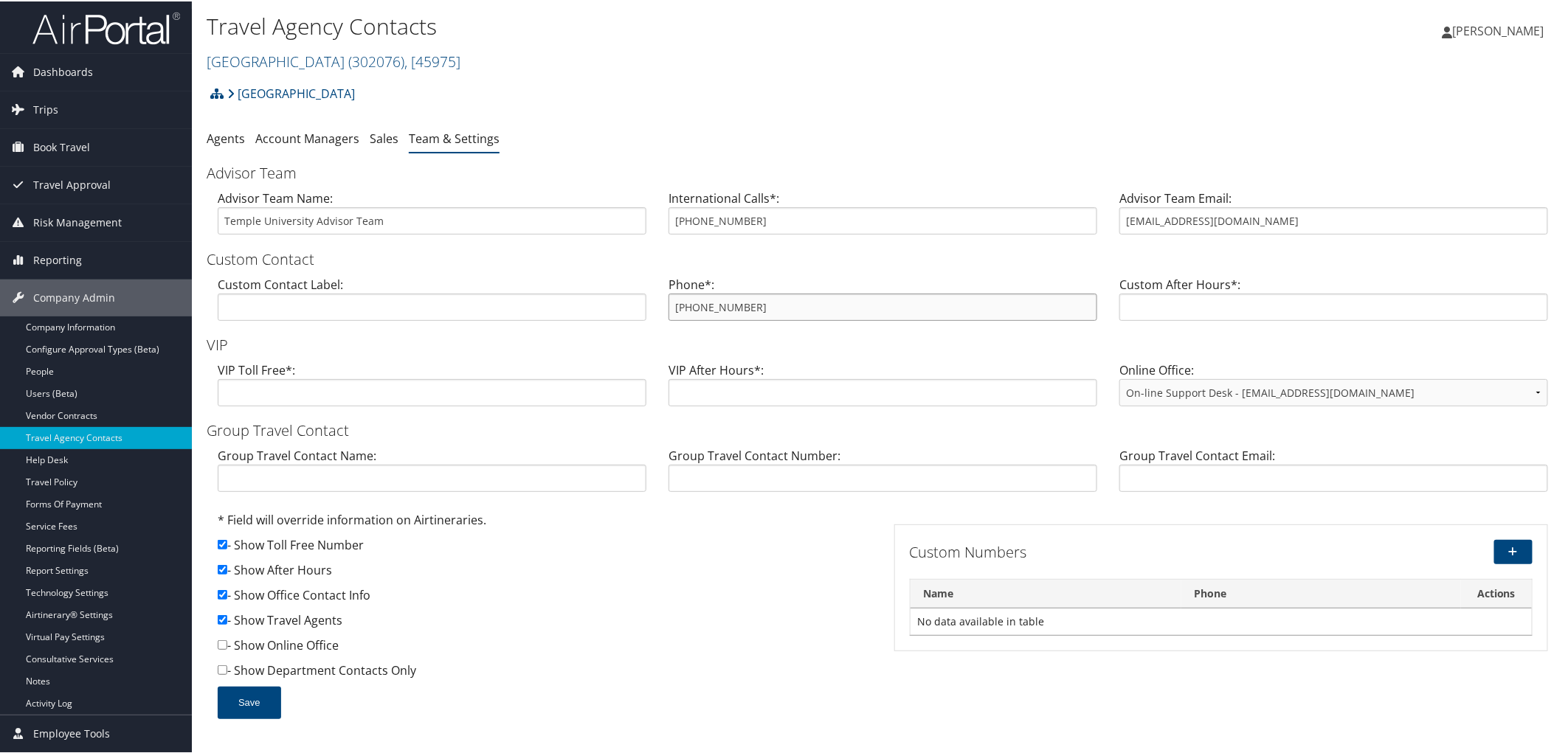
drag, startPoint x: 754, startPoint y: 312, endPoint x: 665, endPoint y: 313, distance: 89.3
click at [665, 313] on div "Phone*: 855-594-5376" at bounding box center [882, 302] width 451 height 57
click at [622, 62] on h2 "Temple University ( 302076 ) , [ 45975 ]" at bounding box center [658, 58] width 902 height 25
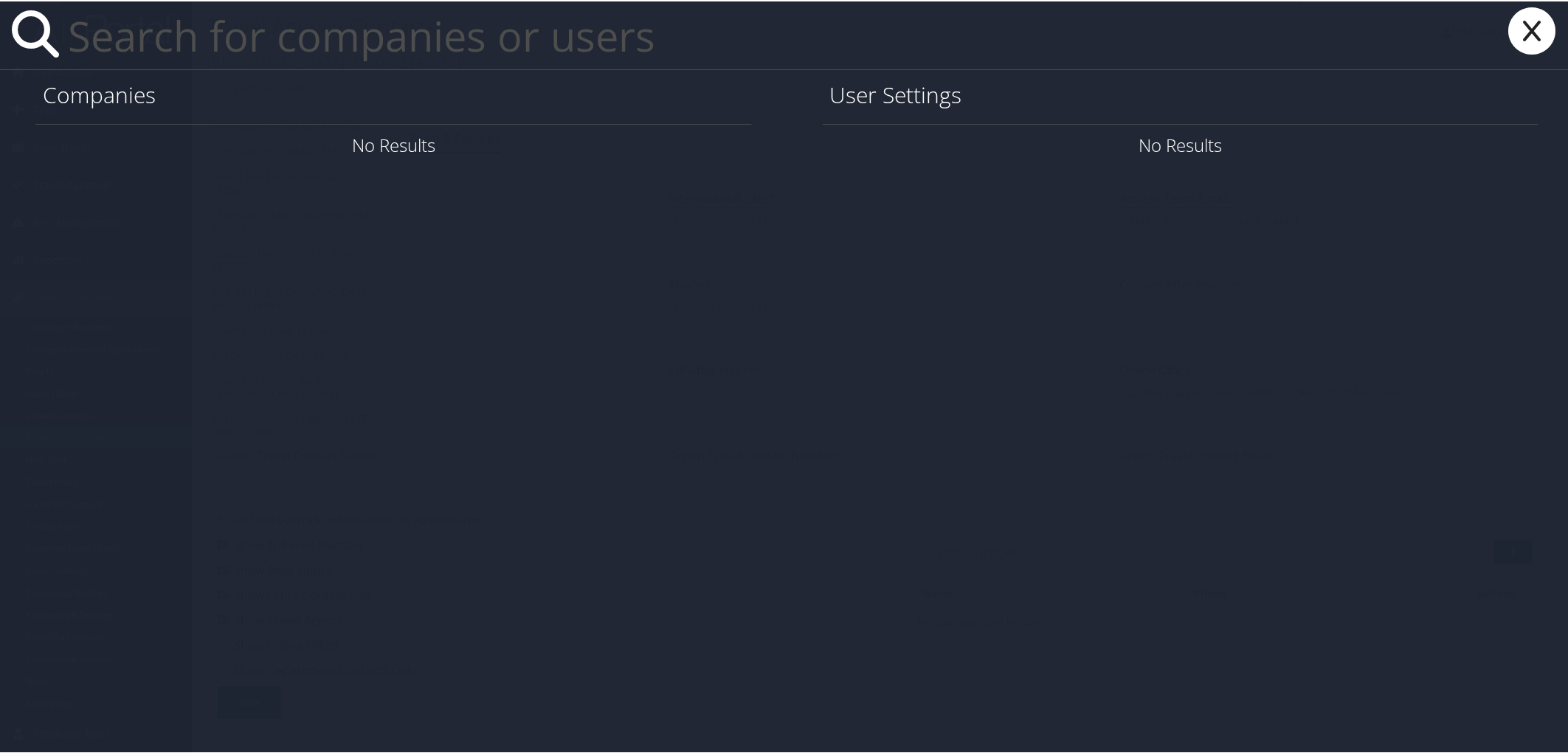
paste input "email@utah.gov"
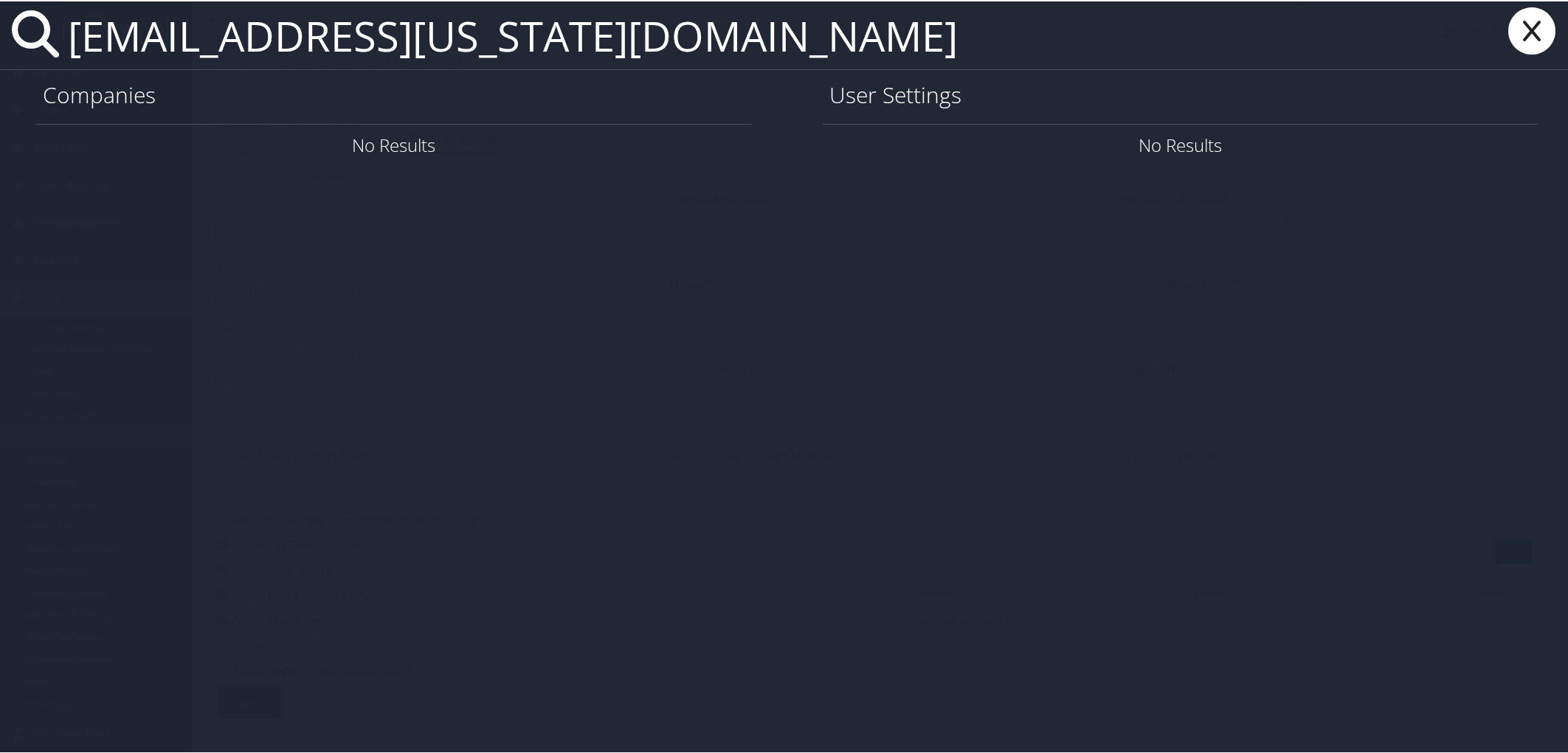
drag, startPoint x: 384, startPoint y: 45, endPoint x: 24, endPoint y: 49, distance: 360.1
click at [24, 49] on div "email@utah.gov" at bounding box center [787, 34] width 1574 height 69
paste input "text"
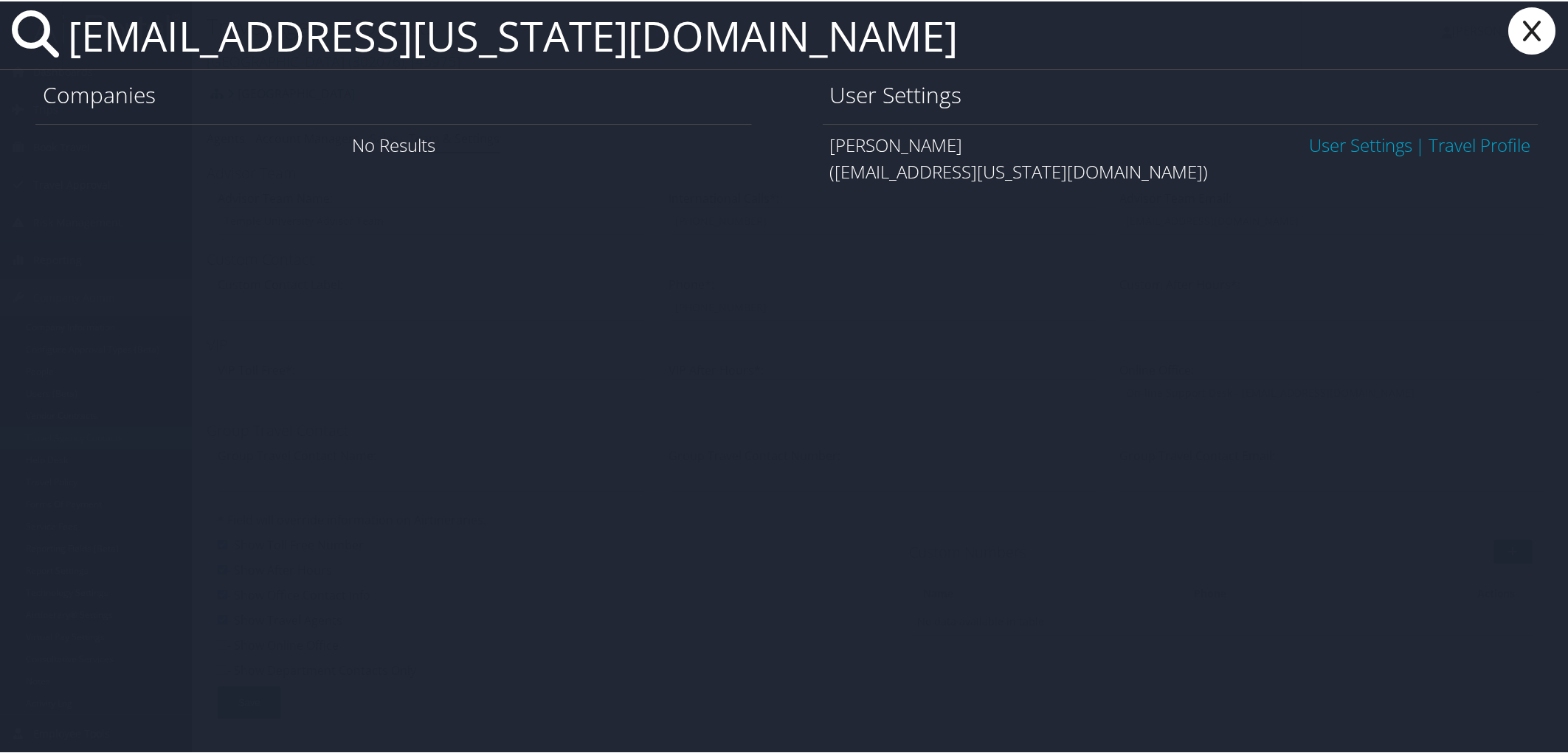
type input "ericedgley@utah.gov"
click at [1336, 140] on link "User Settings" at bounding box center [1360, 143] width 103 height 24
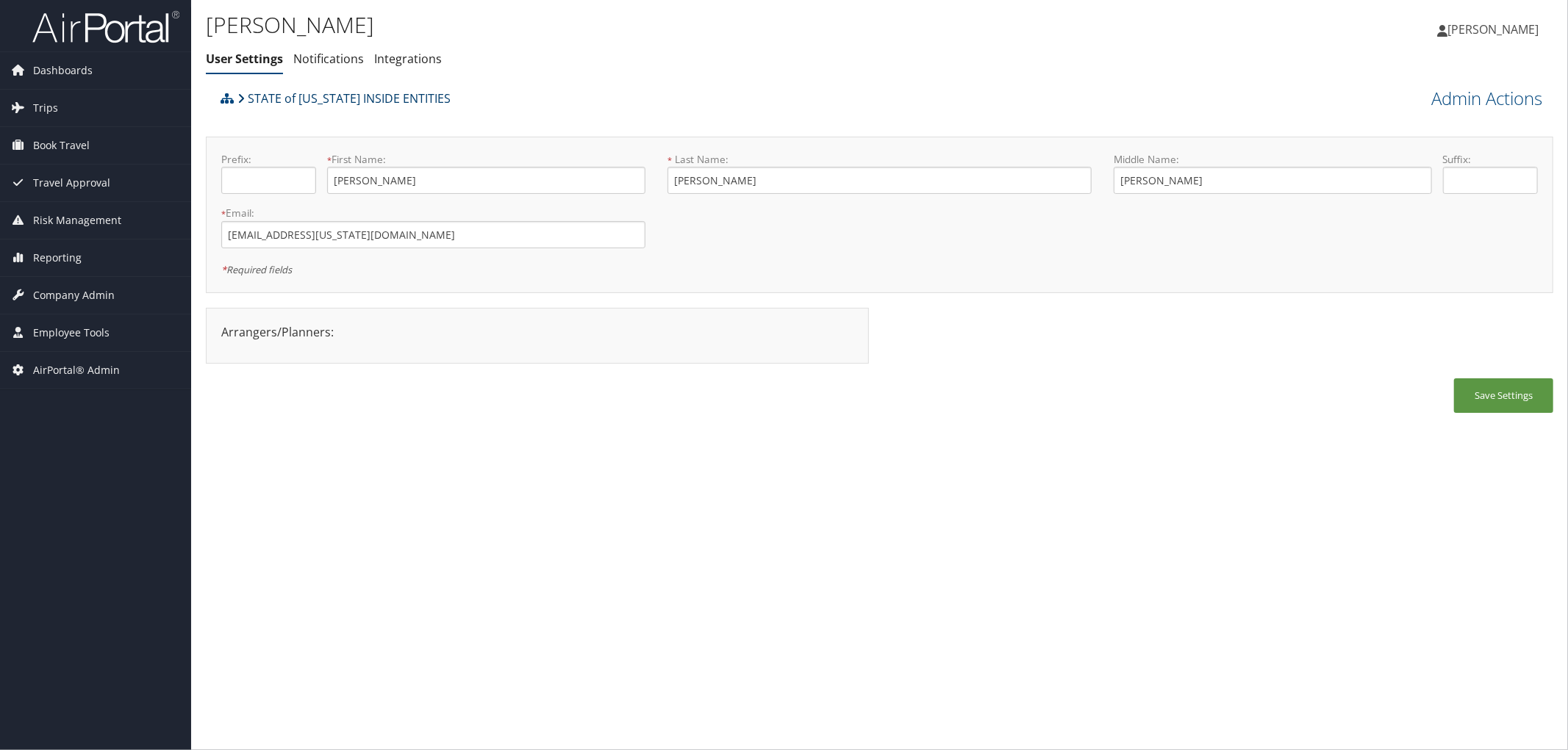
click at [259, 92] on link "STATE of [US_STATE] INSIDE ENTITIES" at bounding box center [344, 99] width 213 height 30
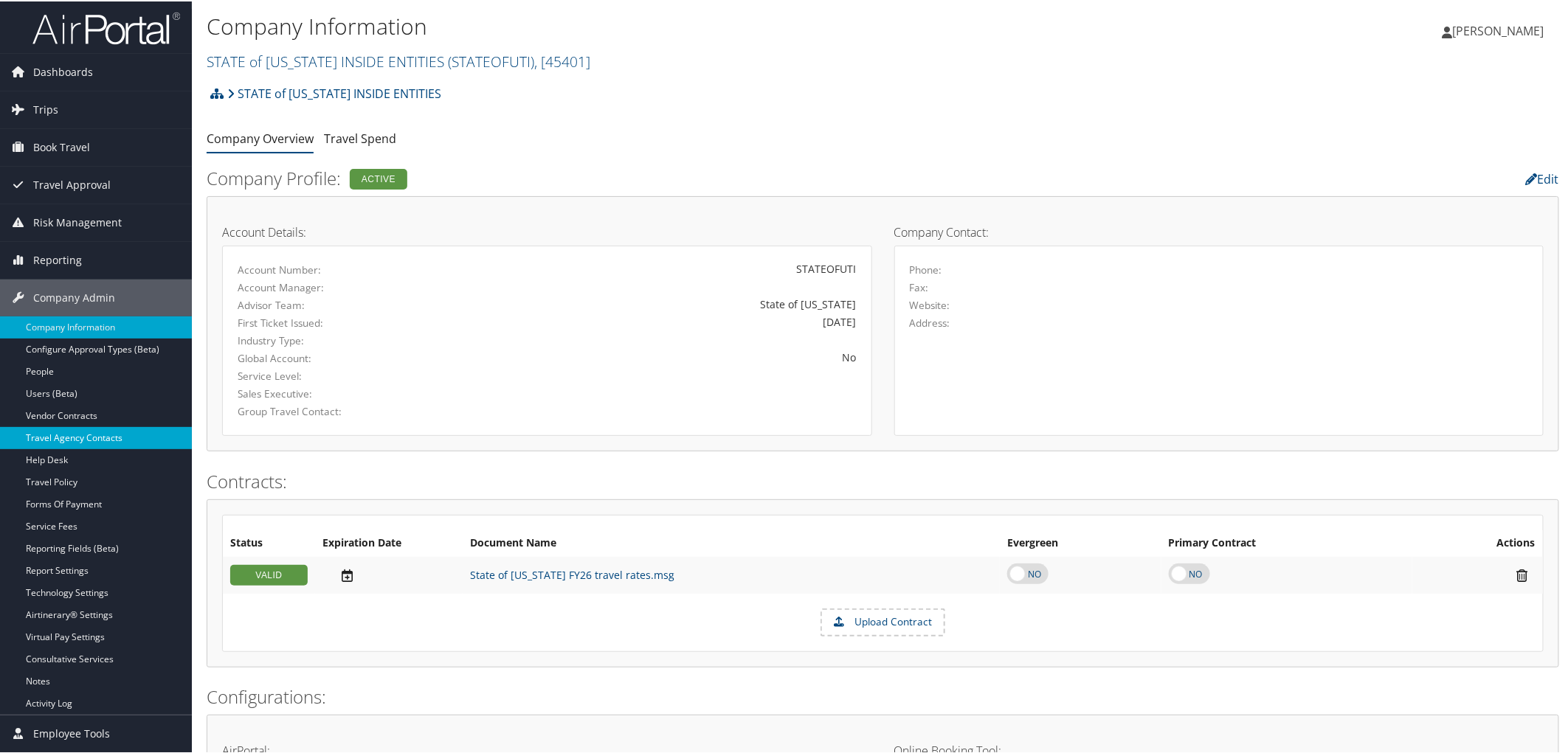
click at [98, 436] on link "Travel Agency Contacts" at bounding box center [96, 437] width 192 height 22
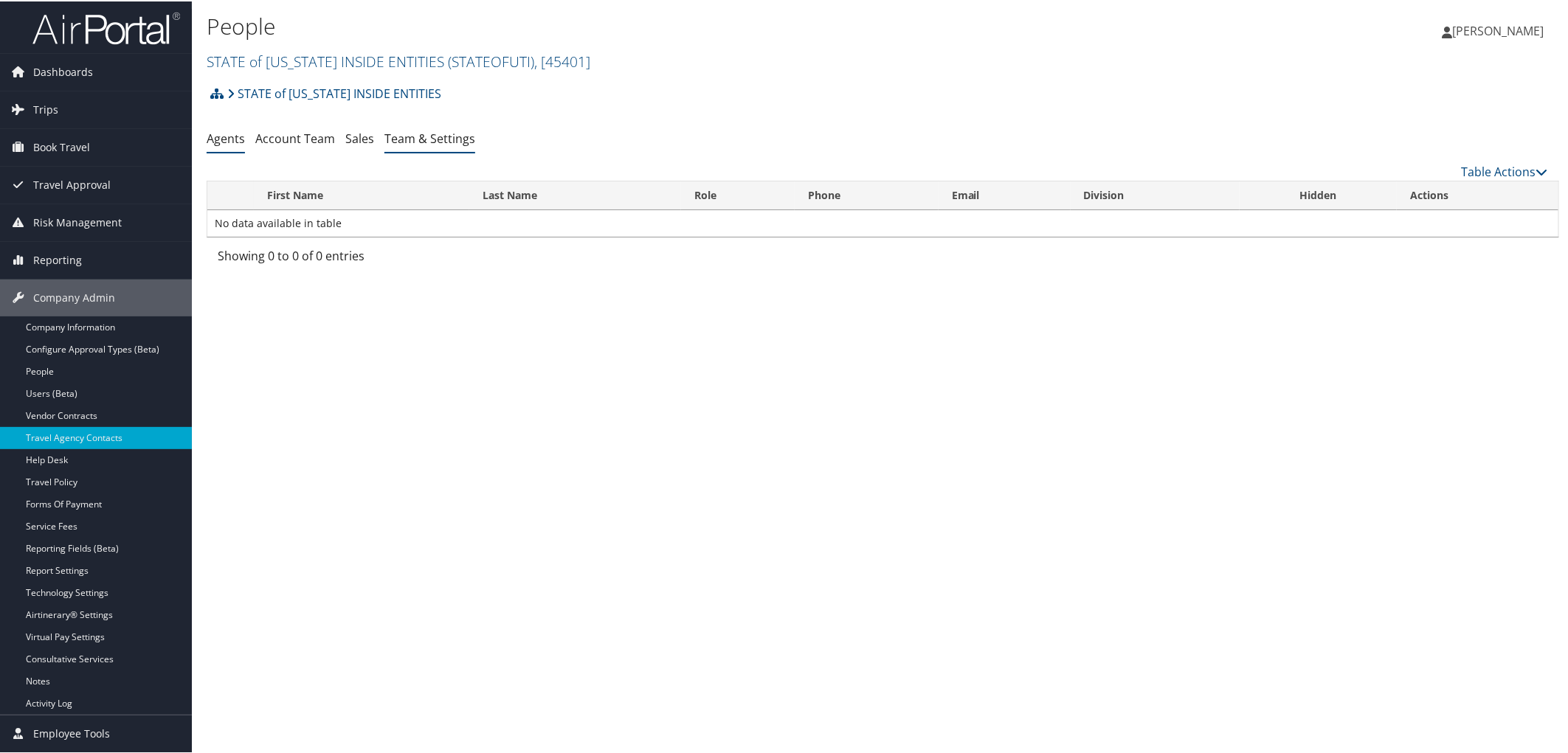
click at [437, 138] on link "Team & Settings" at bounding box center [429, 137] width 91 height 16
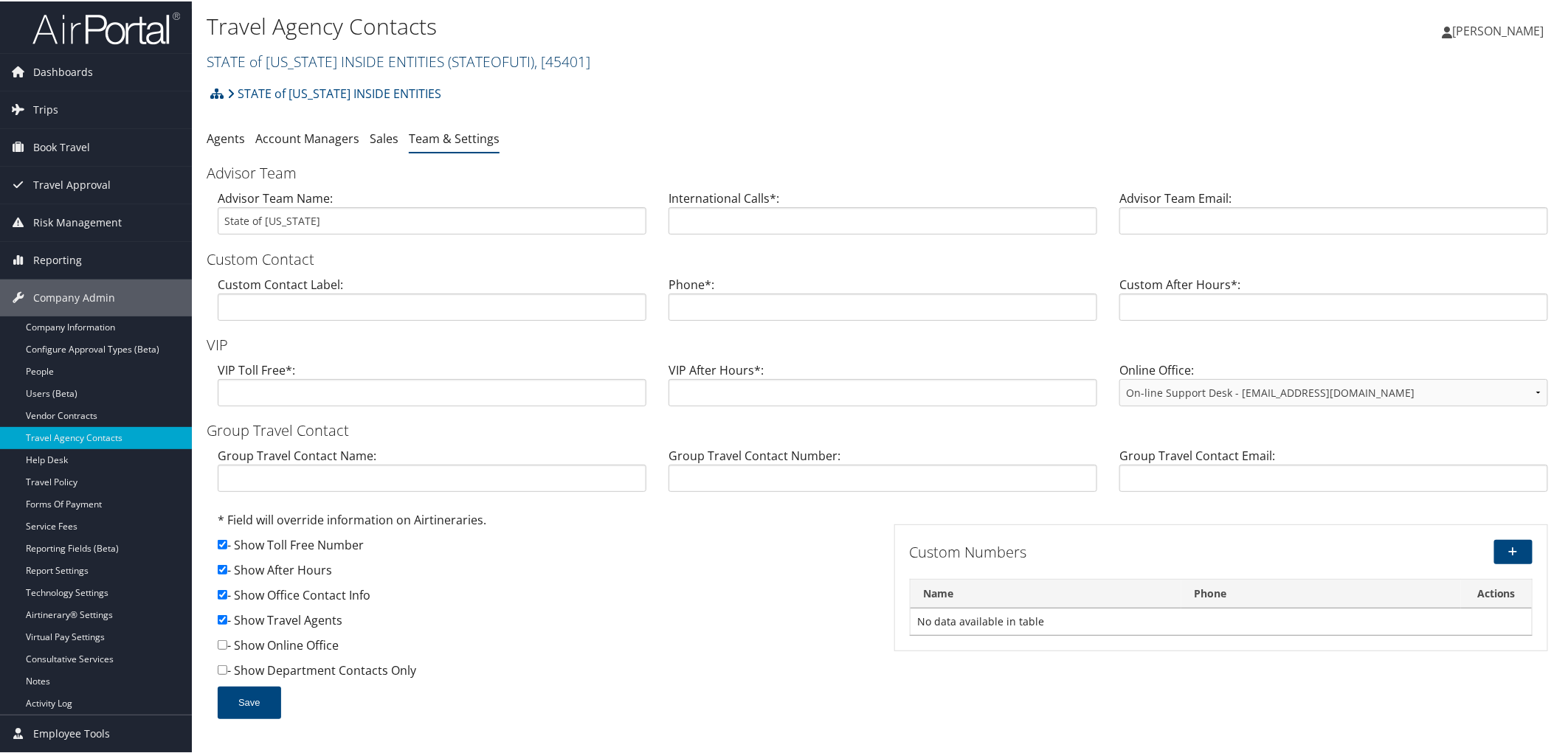
click at [275, 60] on link "STATE of [US_STATE] INSIDE ENTITIES ( STATEOFUTI ) , [ 45401 ]" at bounding box center [399, 60] width 384 height 20
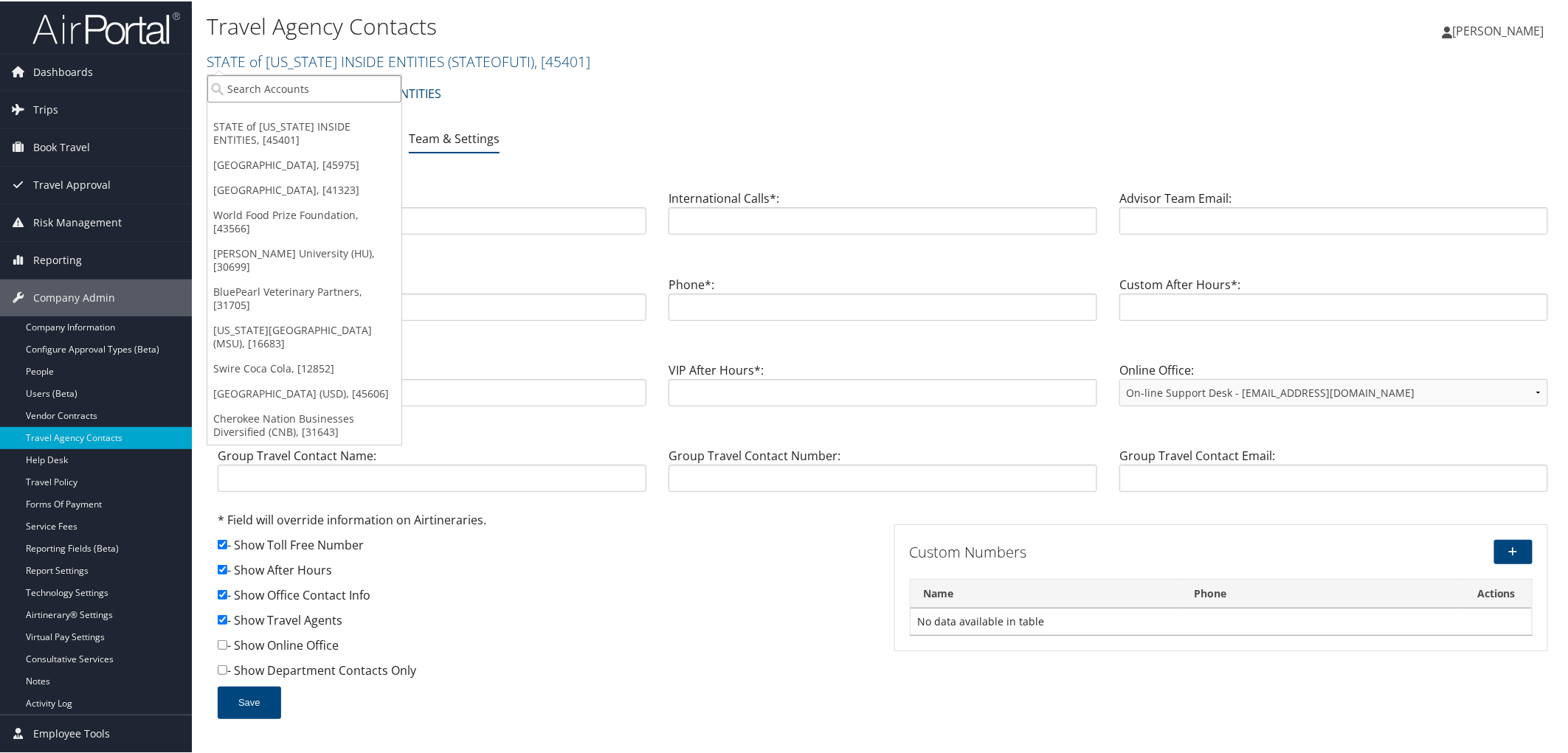
click at [273, 86] on input "search" at bounding box center [304, 87] width 194 height 27
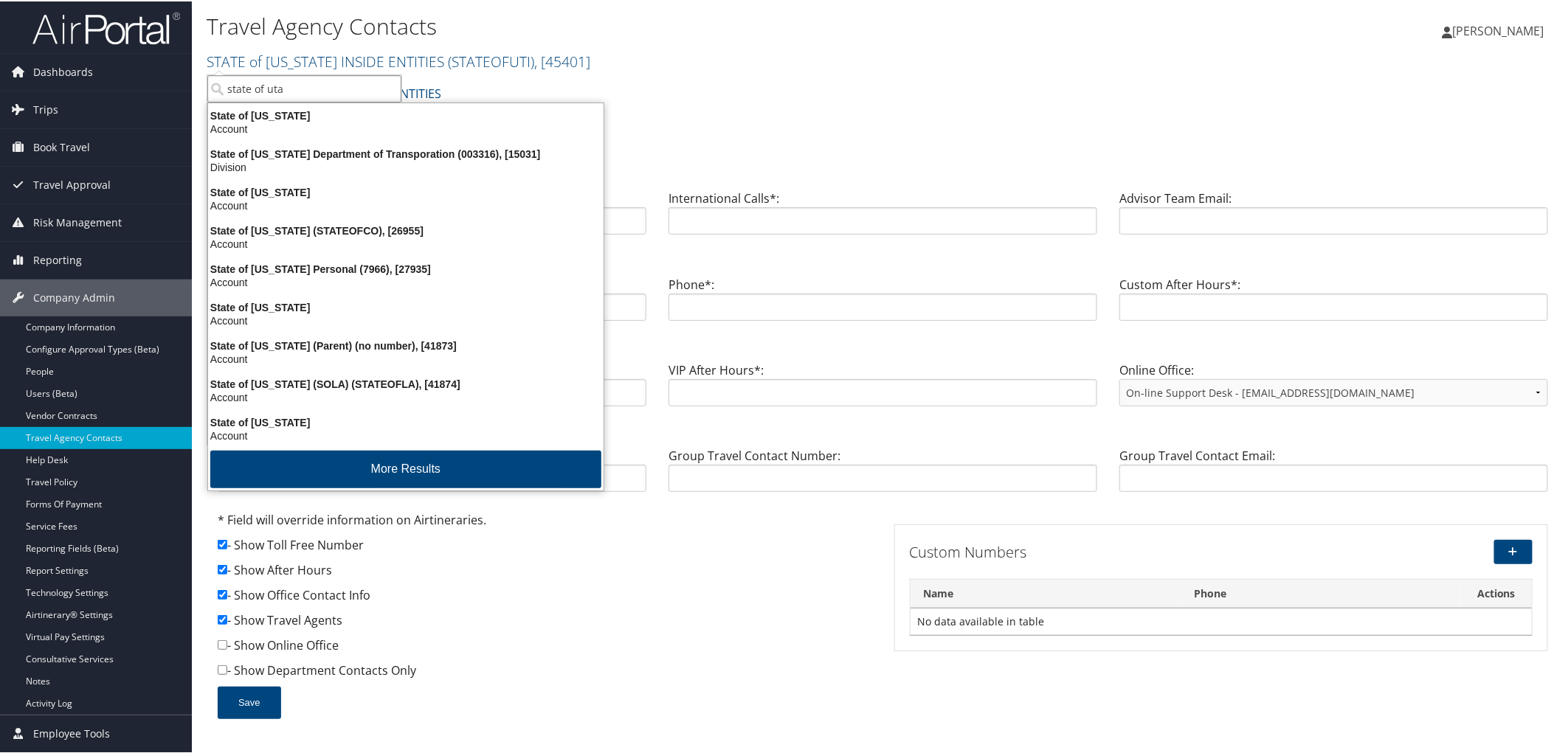
type input "state of utah"
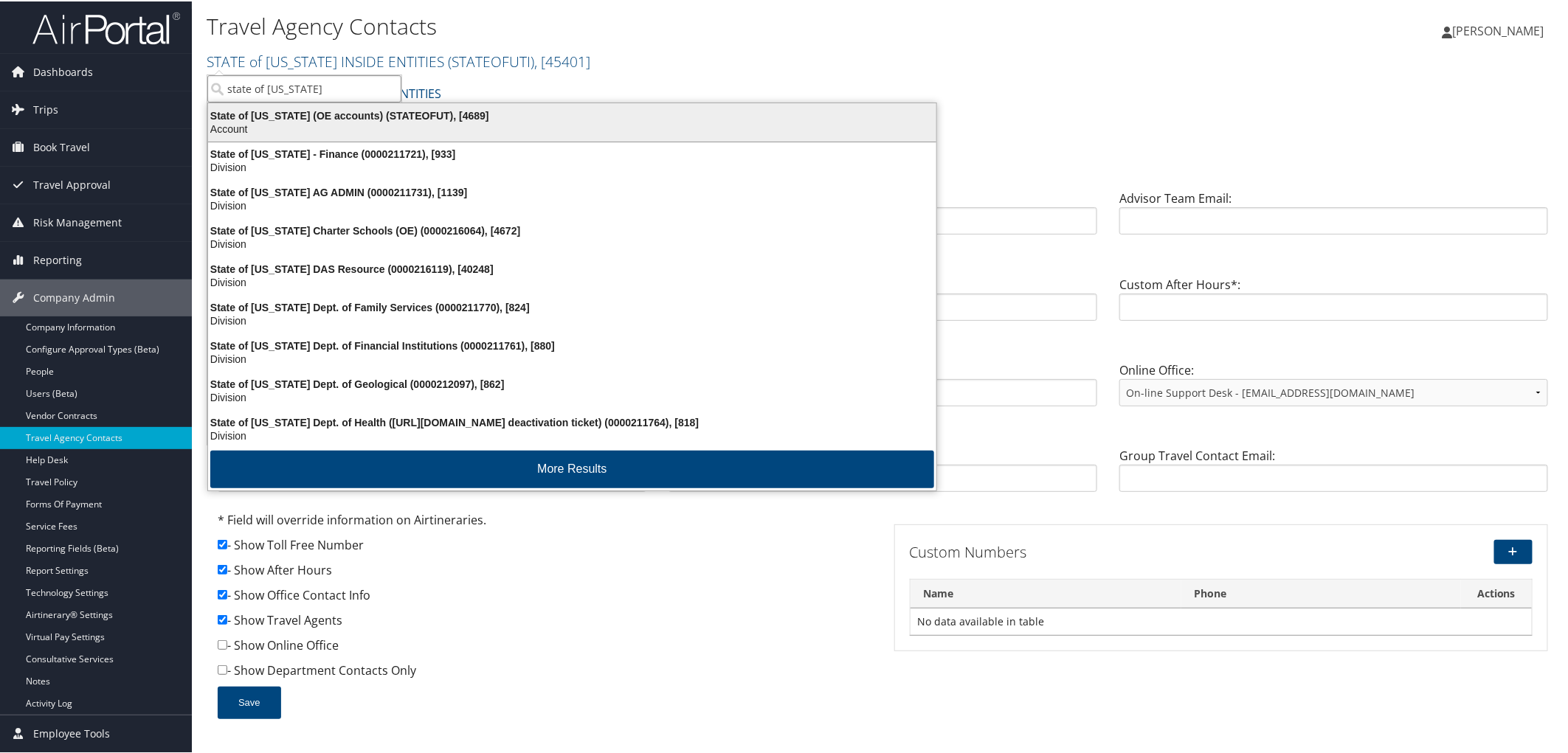
click at [273, 117] on div "State of Utah (OE accounts) (STATEOFUT), [4689]" at bounding box center [572, 114] width 746 height 13
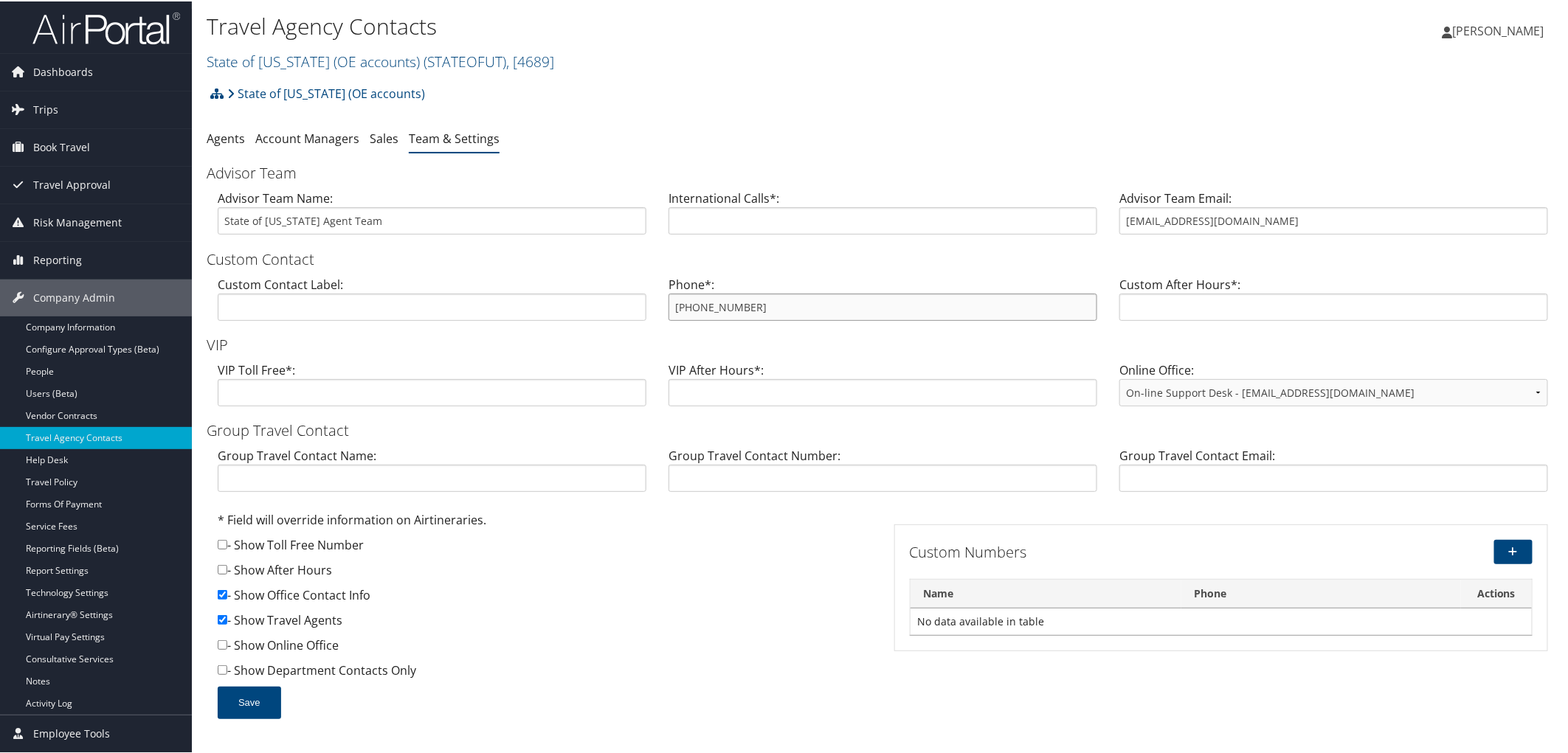
drag, startPoint x: 748, startPoint y: 308, endPoint x: 649, endPoint y: 308, distance: 98.9
click at [649, 308] on div "Custom Contact Label: Phone*: [PHONE_NUMBER] Custom After Hours*:" at bounding box center [883, 302] width 1352 height 57
drag, startPoint x: 1307, startPoint y: 215, endPoint x: 1071, endPoint y: 237, distance: 236.3
click at [1071, 237] on div "Advisor Team Name: State of Utah Agent Team International Calls*: Advisor Team …" at bounding box center [883, 216] width 1352 height 57
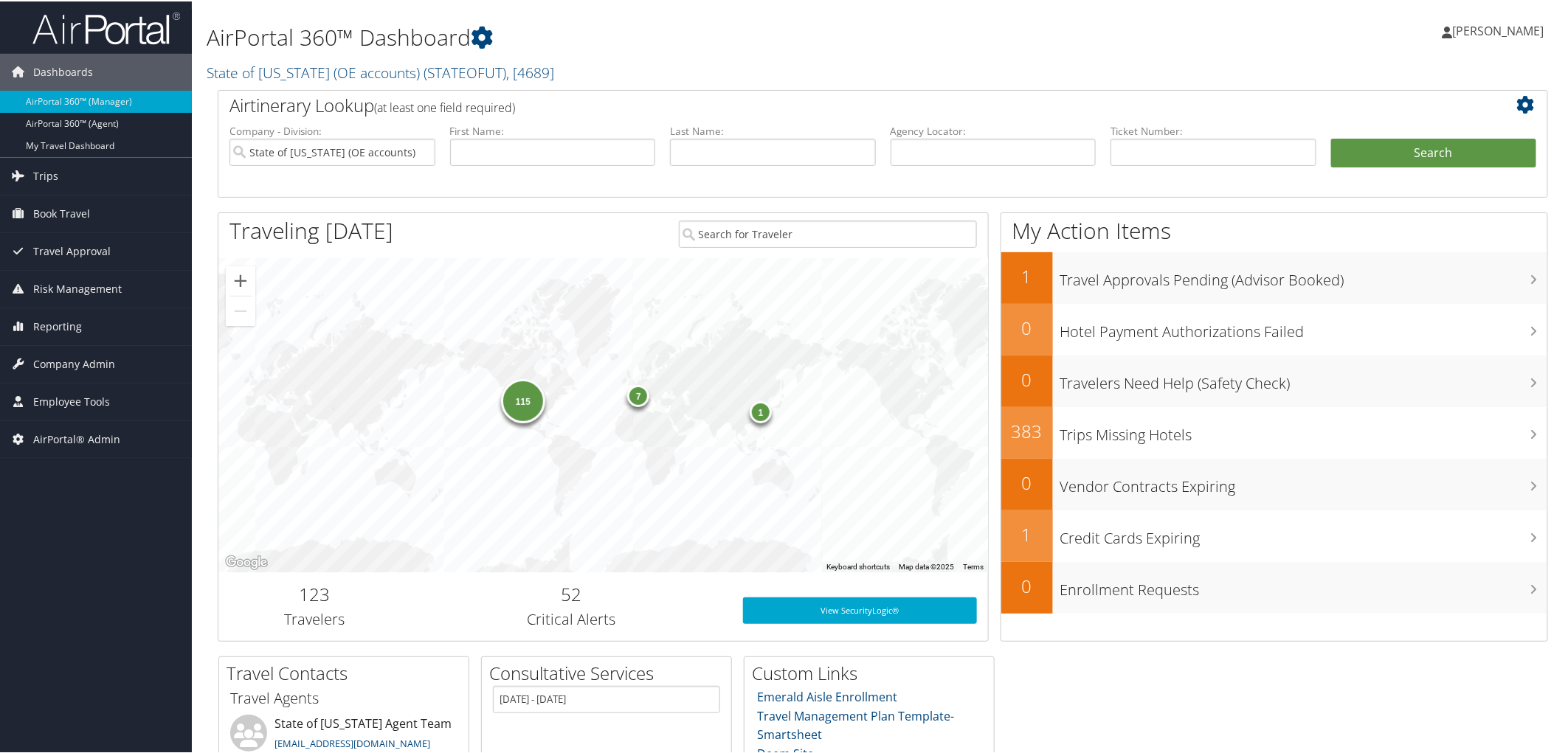
click at [722, 55] on div "AirPortal 360™ Dashboard State of [US_STATE] (OE accounts) ( STATEOFUT ) , [ 46…" at bounding box center [658, 44] width 902 height 75
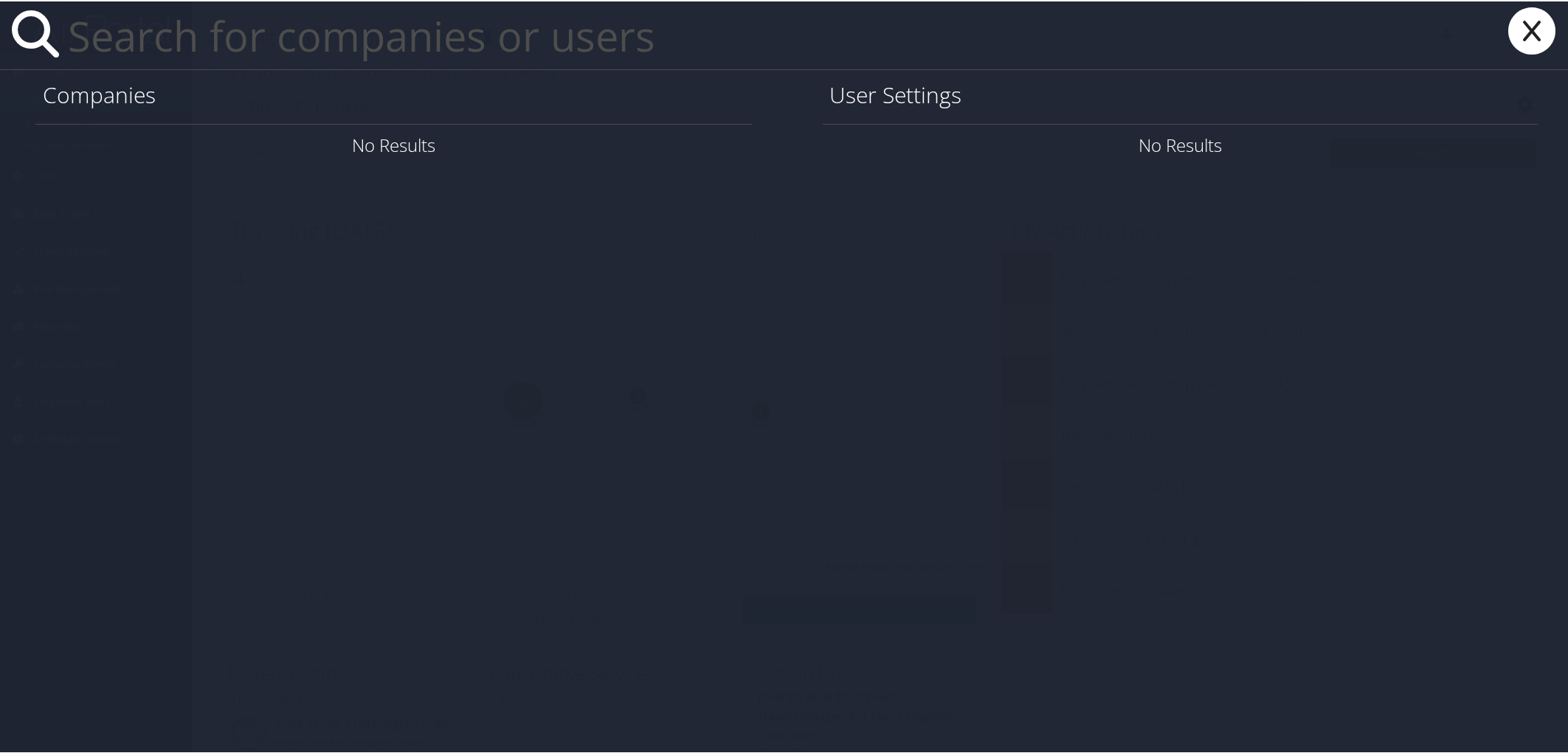
paste input "[EMAIL_ADDRESS][DOMAIN_NAME]"
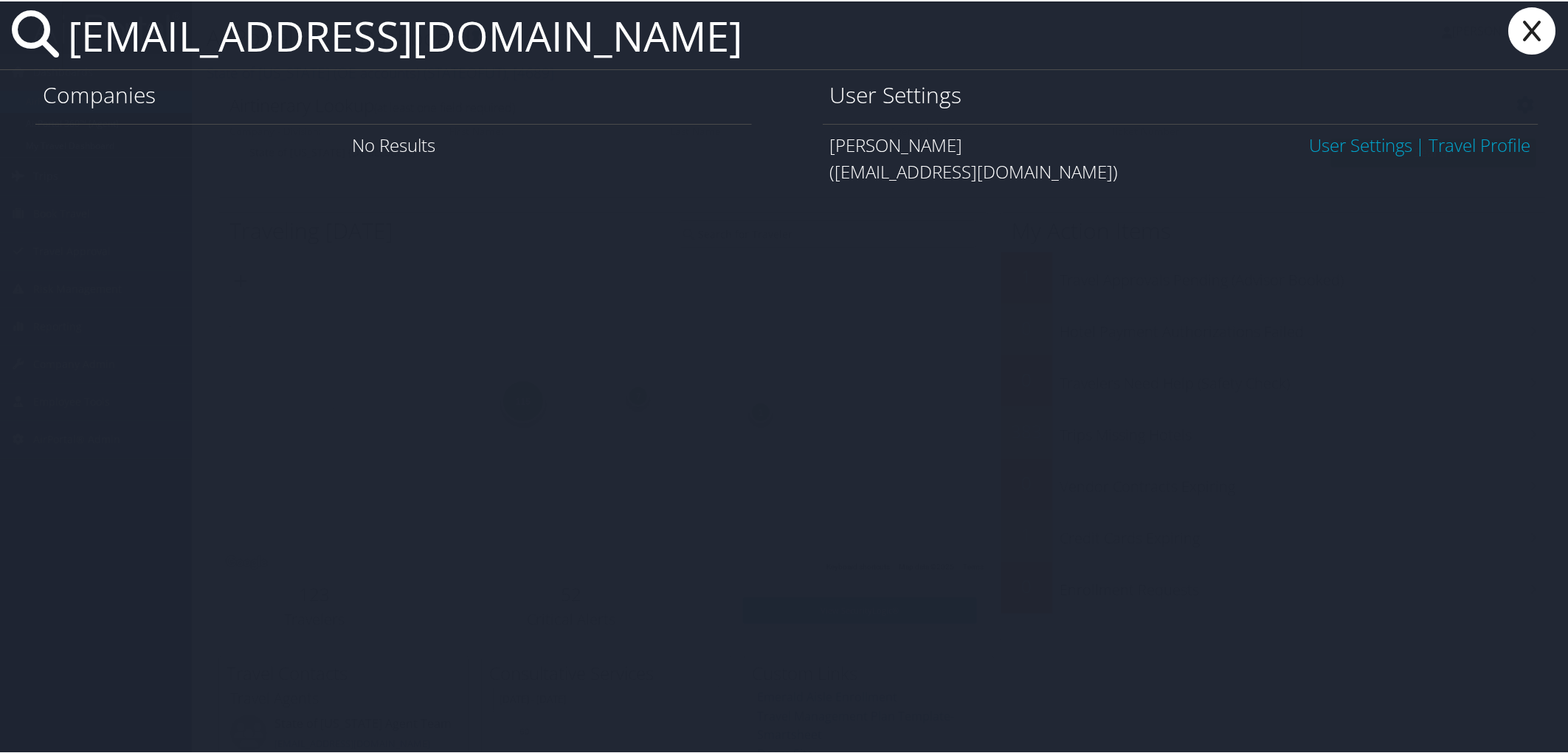
type input "[EMAIL_ADDRESS][DOMAIN_NAME]"
click at [1358, 145] on link "User Settings" at bounding box center [1360, 143] width 103 height 24
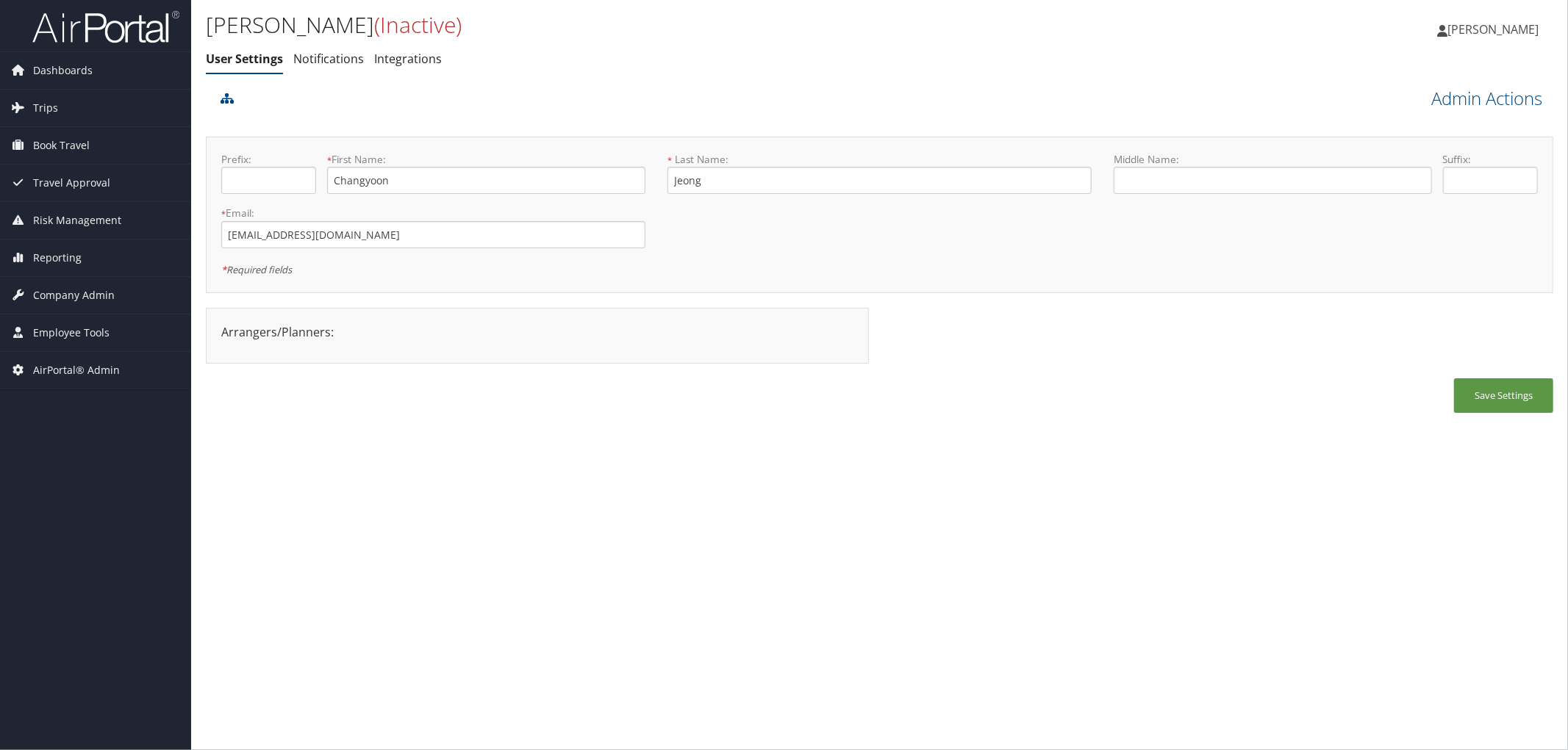
click at [559, 116] on div at bounding box center [711, 104] width 988 height 40
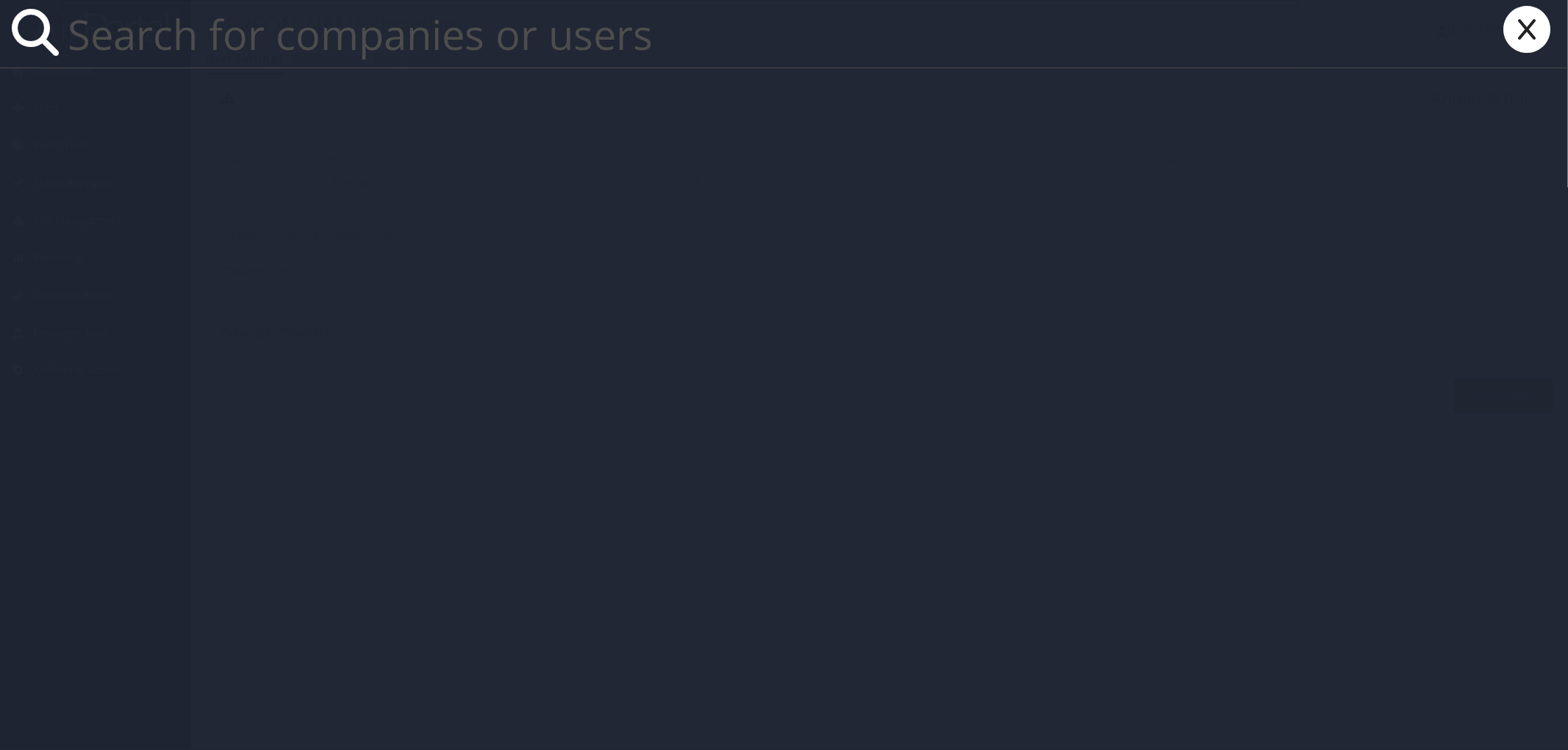
paste input "[PERSON_NAME][EMAIL_ADDRESS][PERSON_NAME][DOMAIN_NAME]"
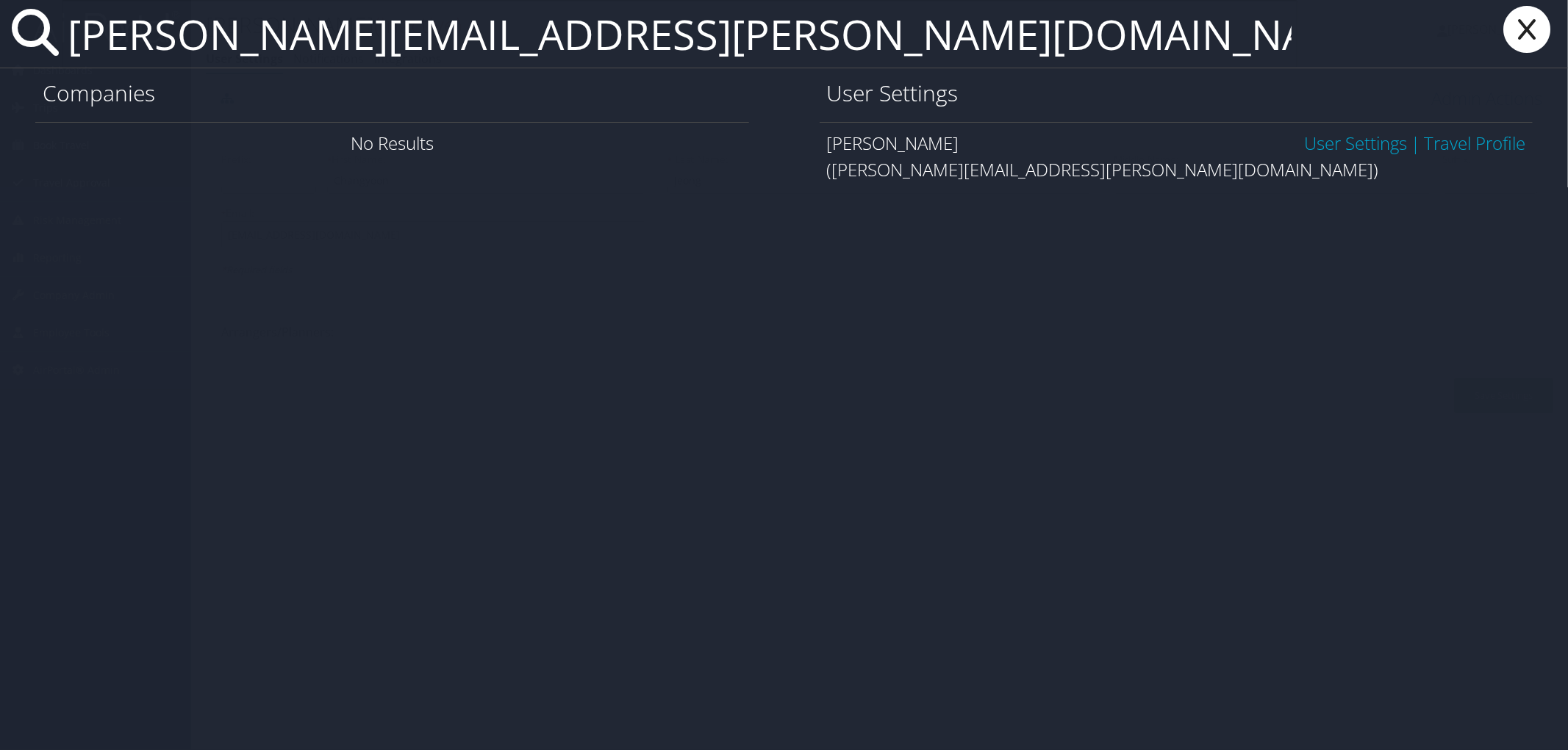
type input "[PERSON_NAME][EMAIL_ADDRESS][PERSON_NAME][DOMAIN_NAME]"
click at [1355, 143] on link "User Settings" at bounding box center [1355, 142] width 103 height 24
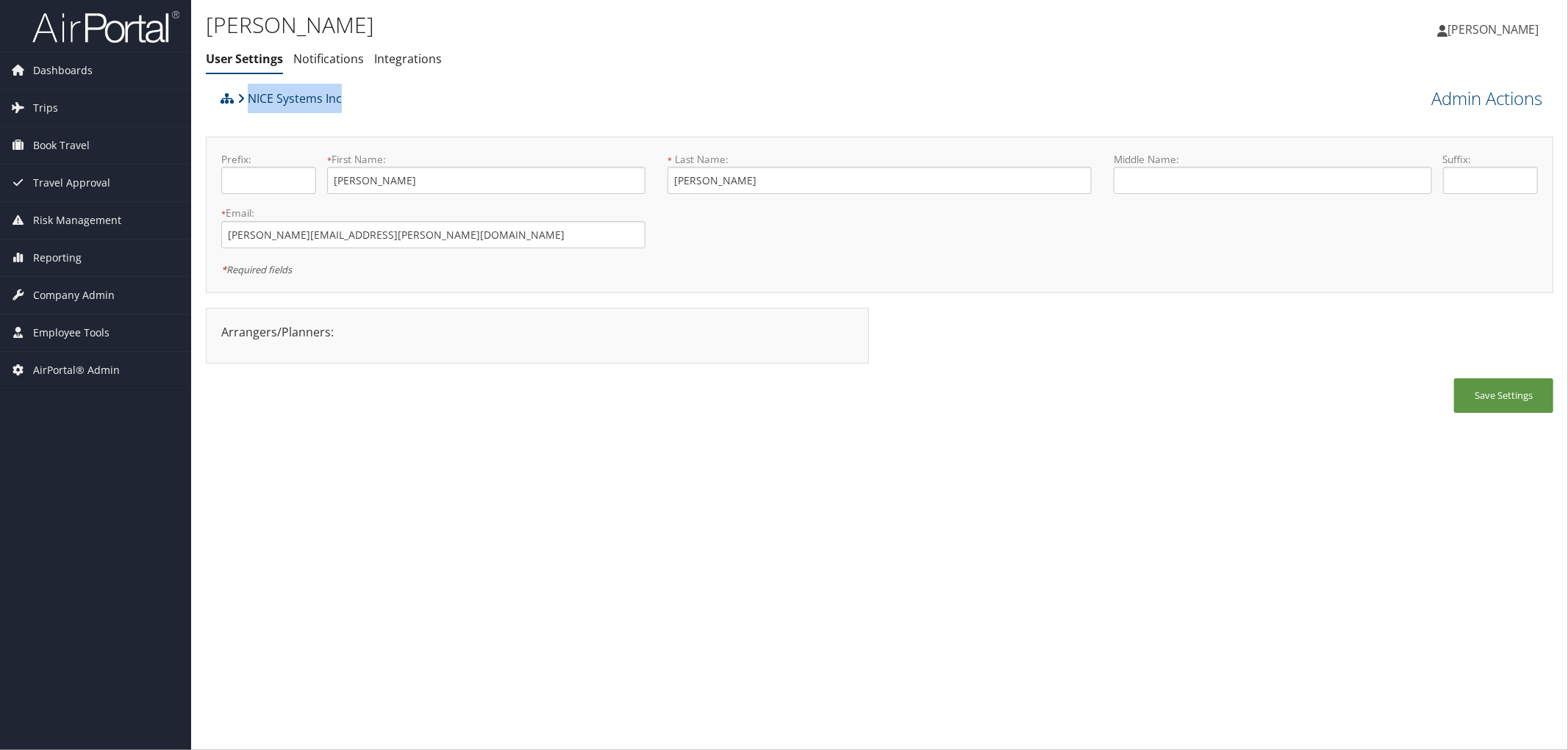
drag, startPoint x: 346, startPoint y: 96, endPoint x: 251, endPoint y: 108, distance: 95.8
click at [251, 108] on div "NICE Systems Inc" at bounding box center [711, 104] width 988 height 40
copy link "NICE Systems Inc"
drag, startPoint x: 733, startPoint y: 66, endPoint x: 811, endPoint y: 1, distance: 101.5
click at [736, 66] on ul "User Settings Notifications Integrations" at bounding box center [655, 59] width 899 height 27
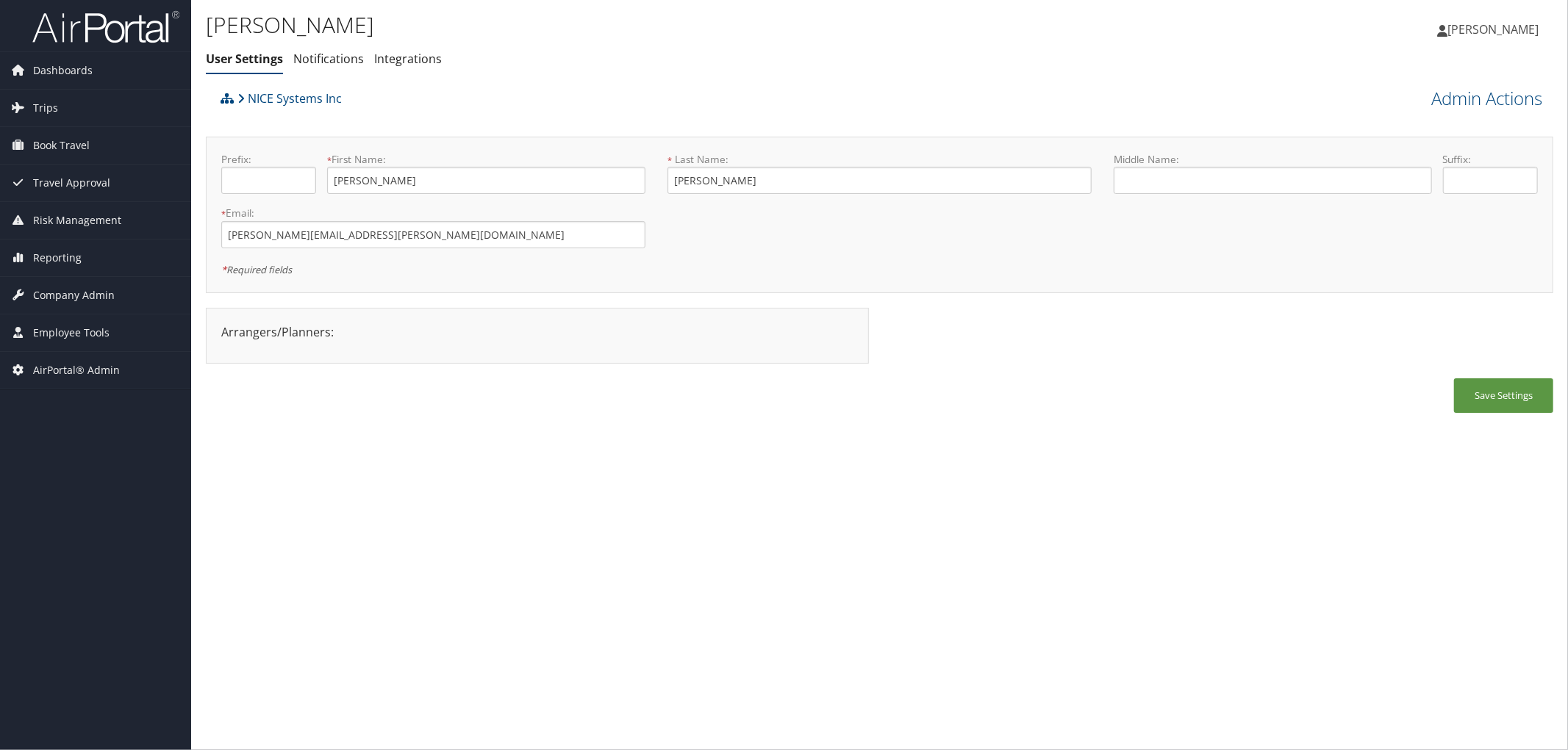
click at [496, 96] on div "NICE Systems Inc" at bounding box center [711, 104] width 988 height 40
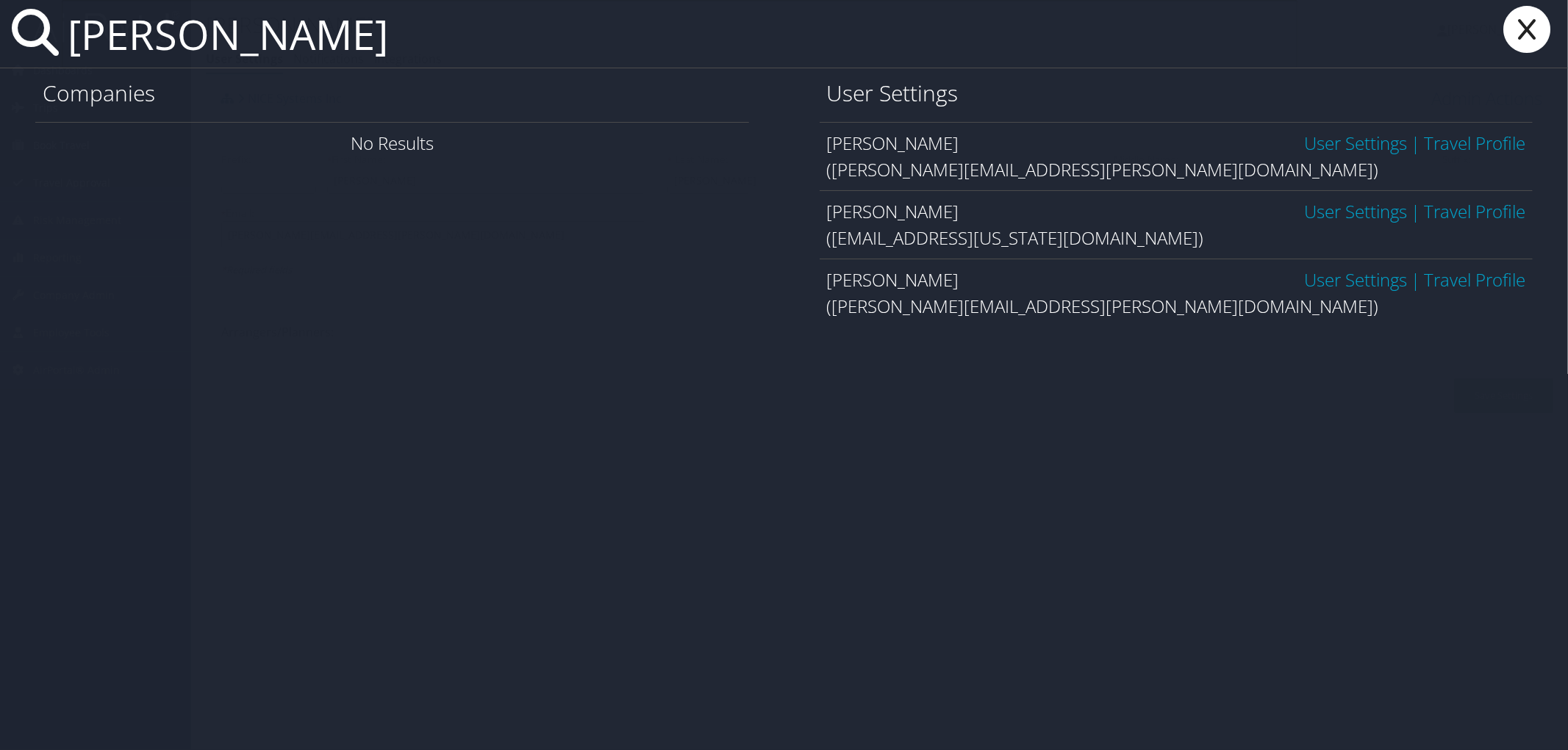
type input "andrew hardman"
click at [1316, 210] on link "User Settings" at bounding box center [1355, 211] width 103 height 24
